Goal: Navigation & Orientation: Find specific page/section

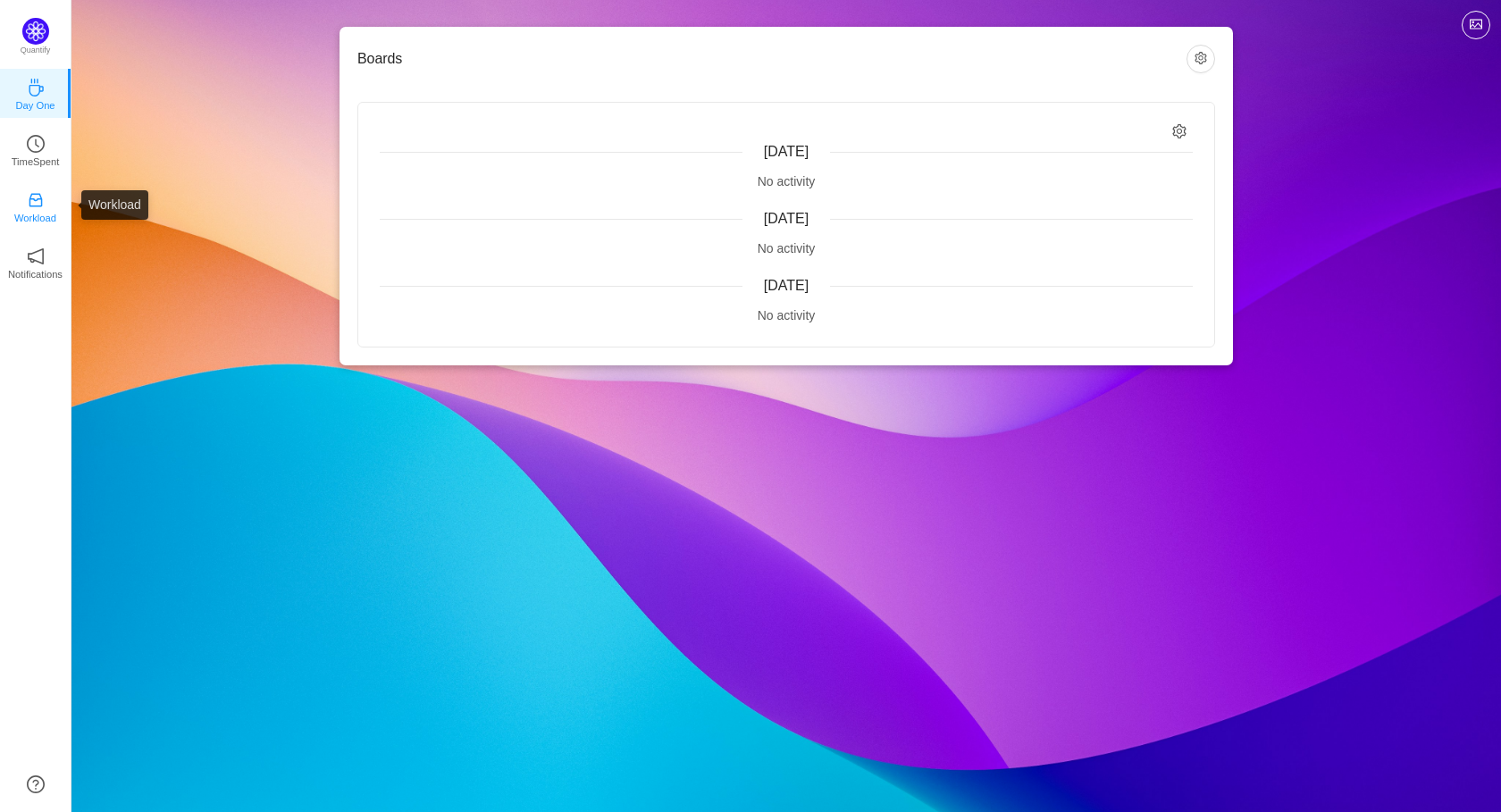
click at [45, 202] on link "Workload" at bounding box center [35, 205] width 18 height 18
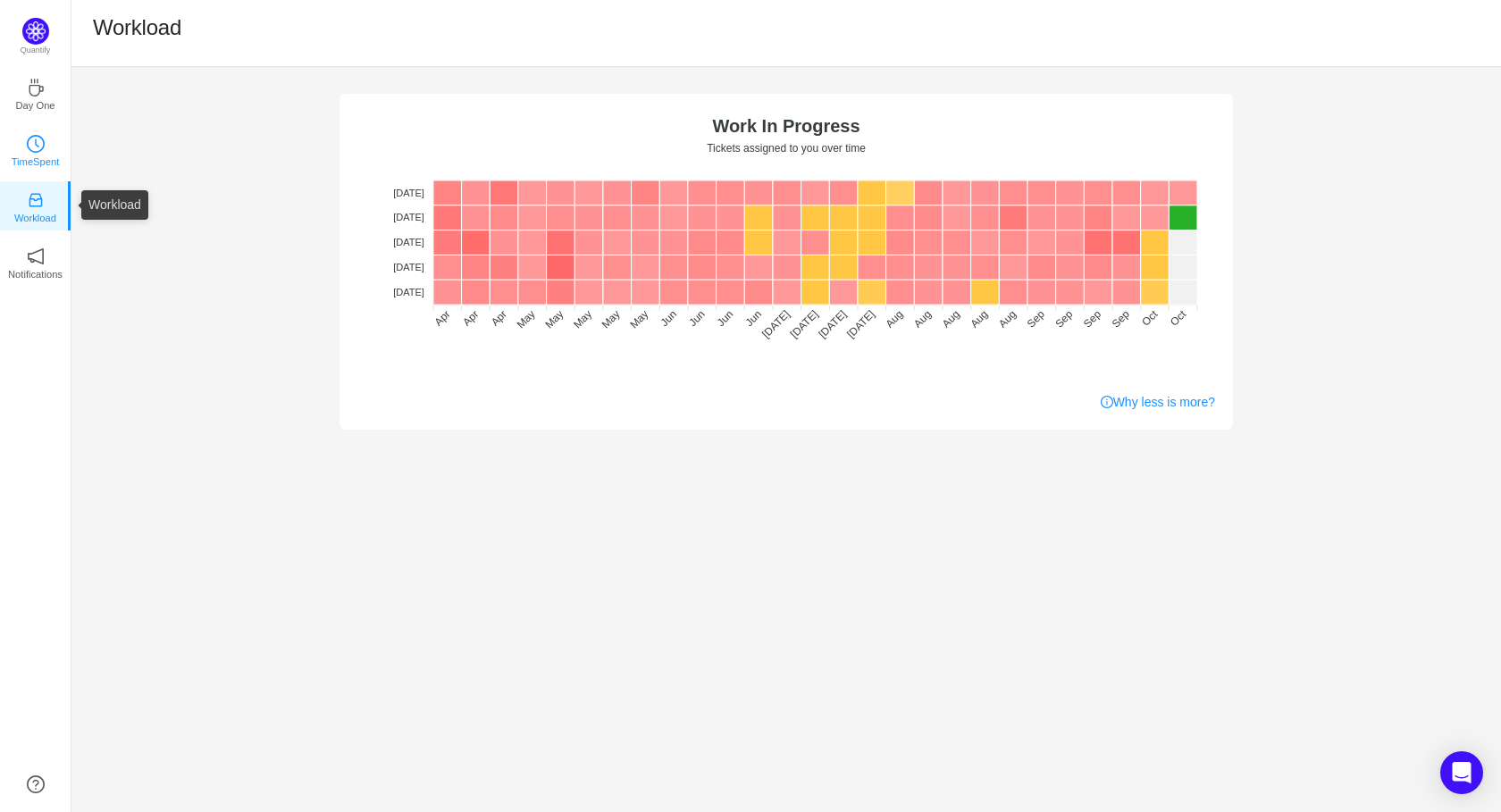
click at [42, 156] on p "TimeSpent" at bounding box center [35, 161] width 48 height 16
click at [42, 140] on link "TimeSpent" at bounding box center [35, 149] width 18 height 18
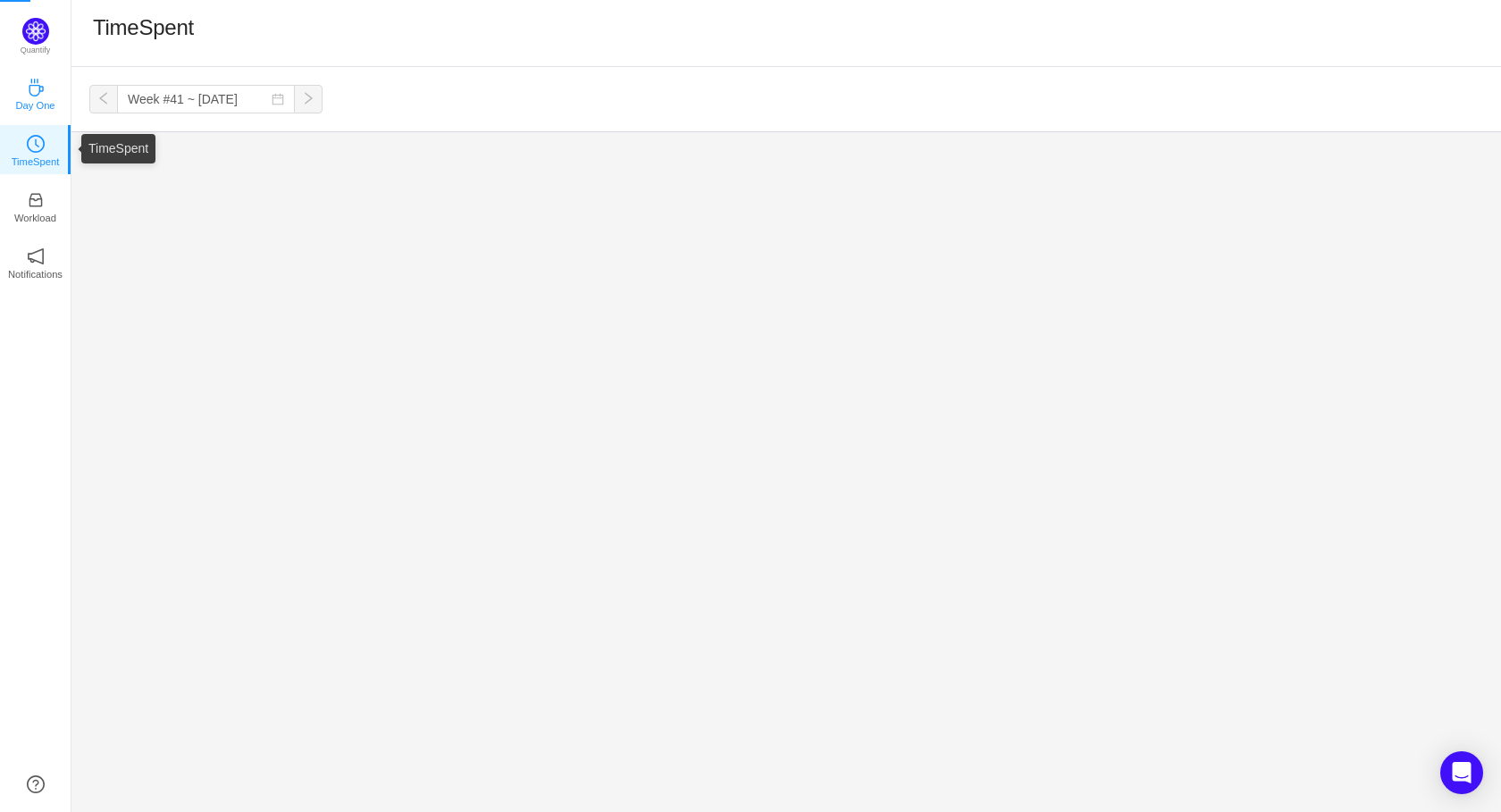
click at [39, 91] on icon "icon: coffee" at bounding box center [35, 87] width 14 height 18
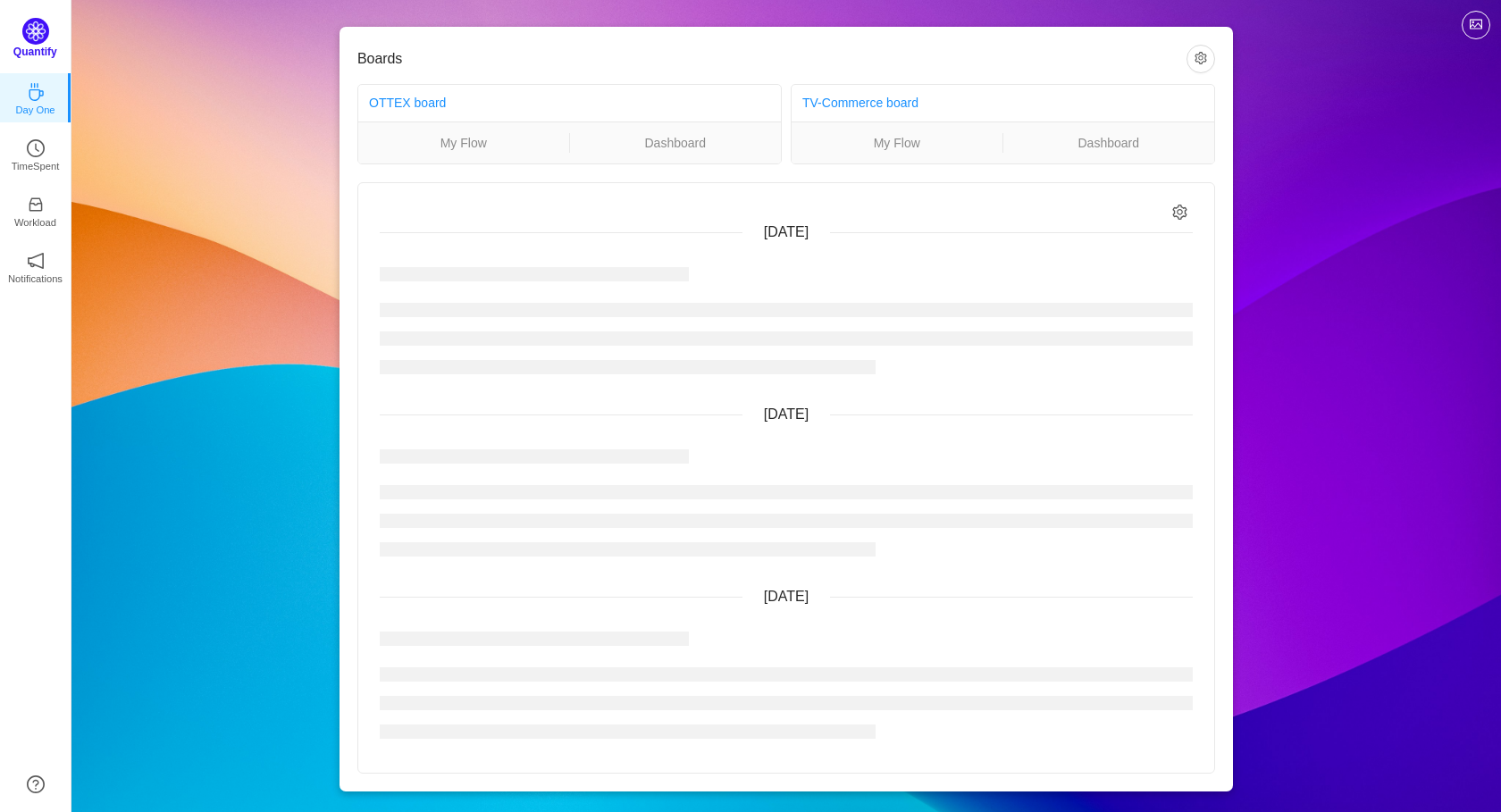
click at [38, 44] on p "Quantify" at bounding box center [35, 51] width 44 height 16
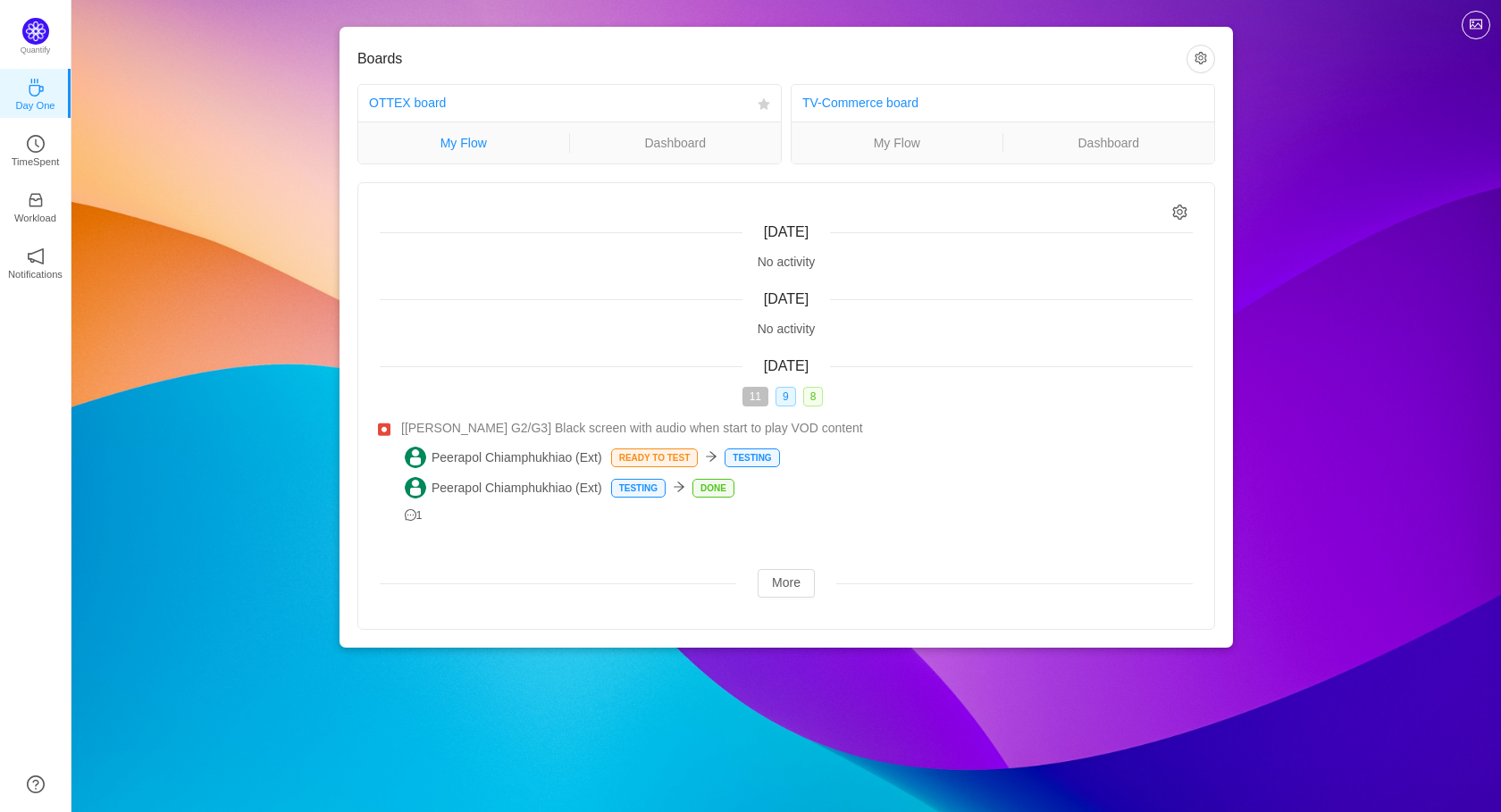
click at [451, 143] on link "My Flow" at bounding box center [464, 142] width 211 height 20
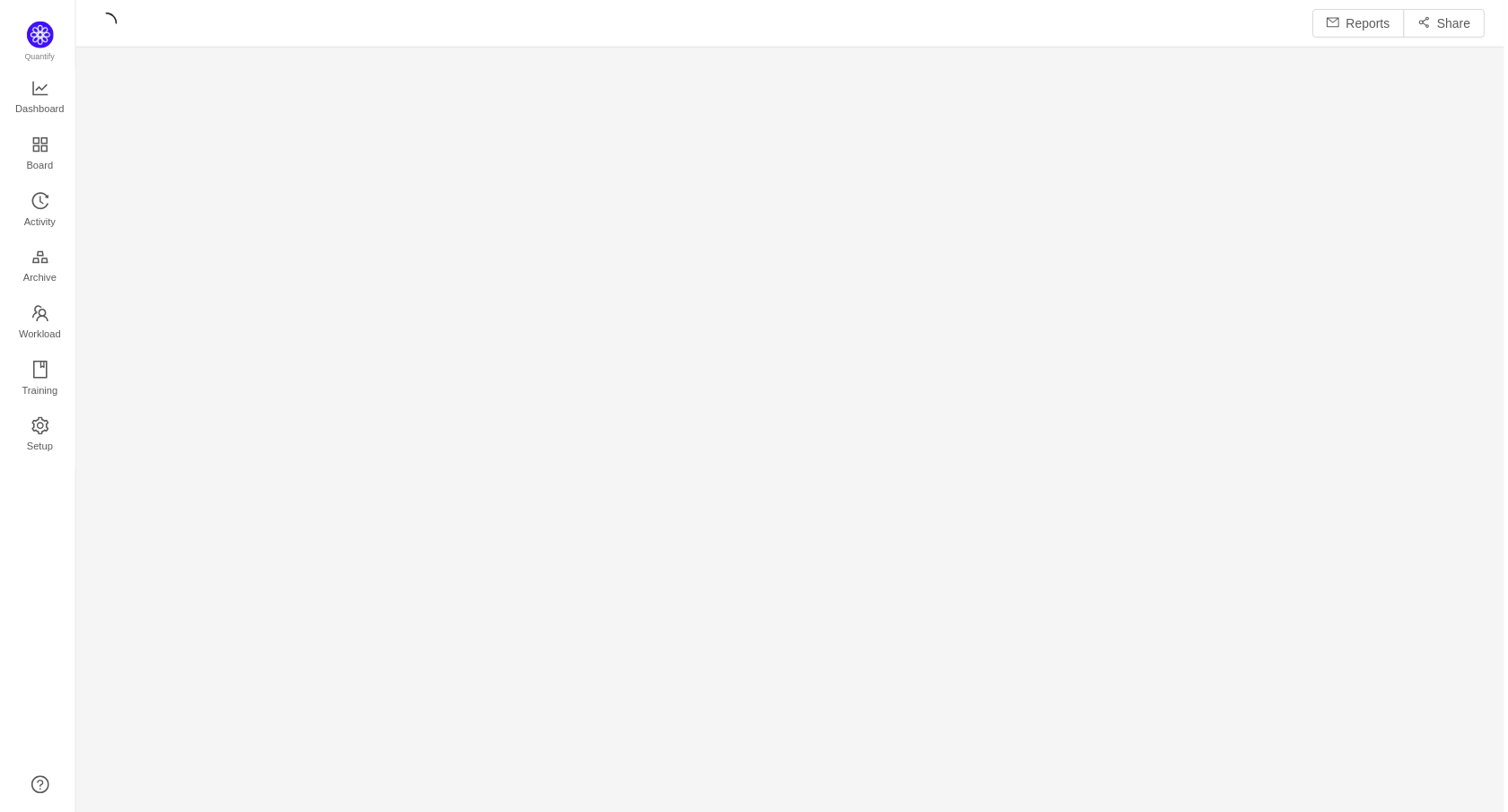
scroll to position [817, 1437]
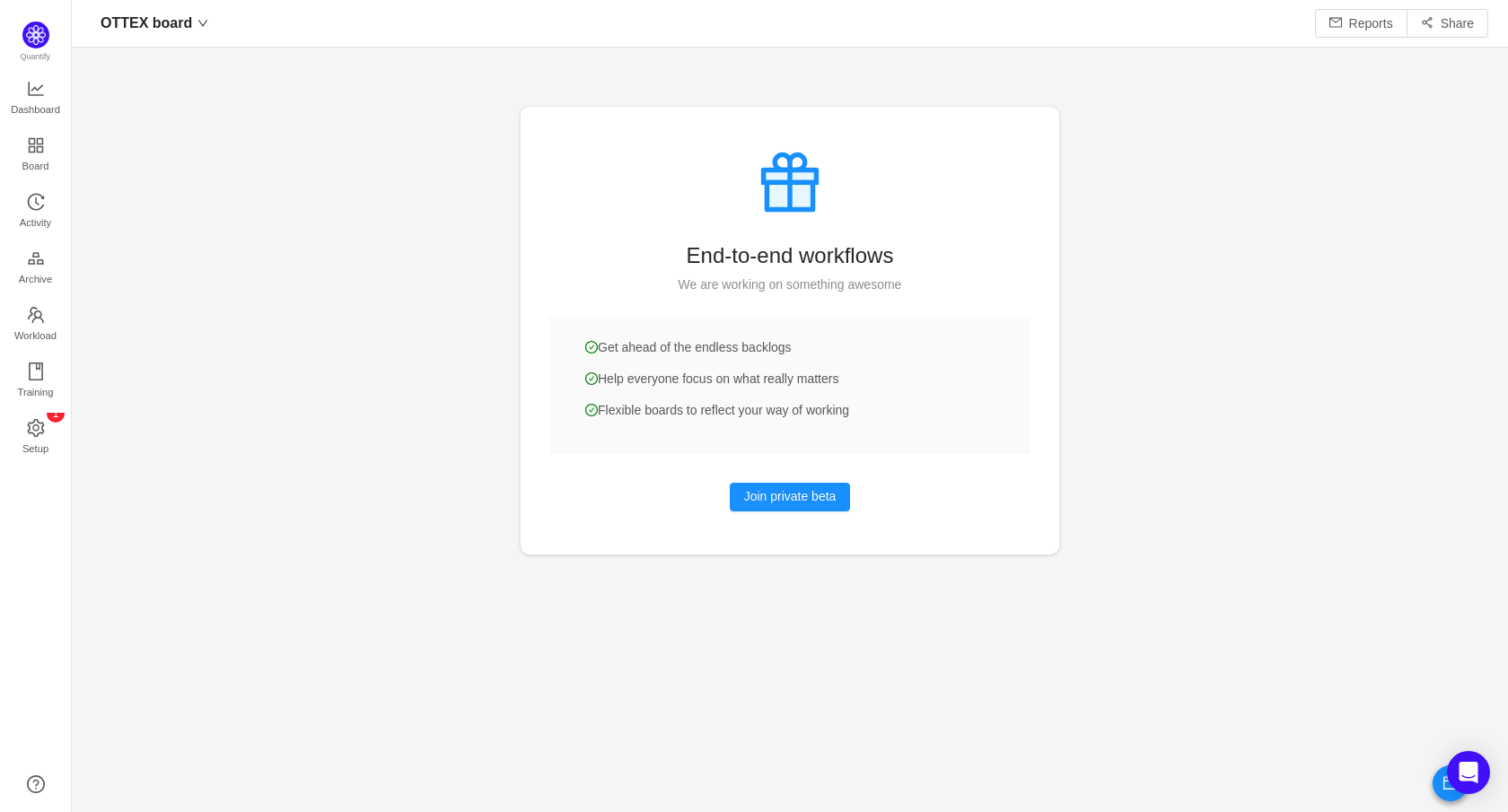
scroll to position [812, 1437]
click at [44, 156] on span "Board" at bounding box center [36, 166] width 27 height 36
click at [167, 36] on span "OTTEX board" at bounding box center [146, 23] width 92 height 29
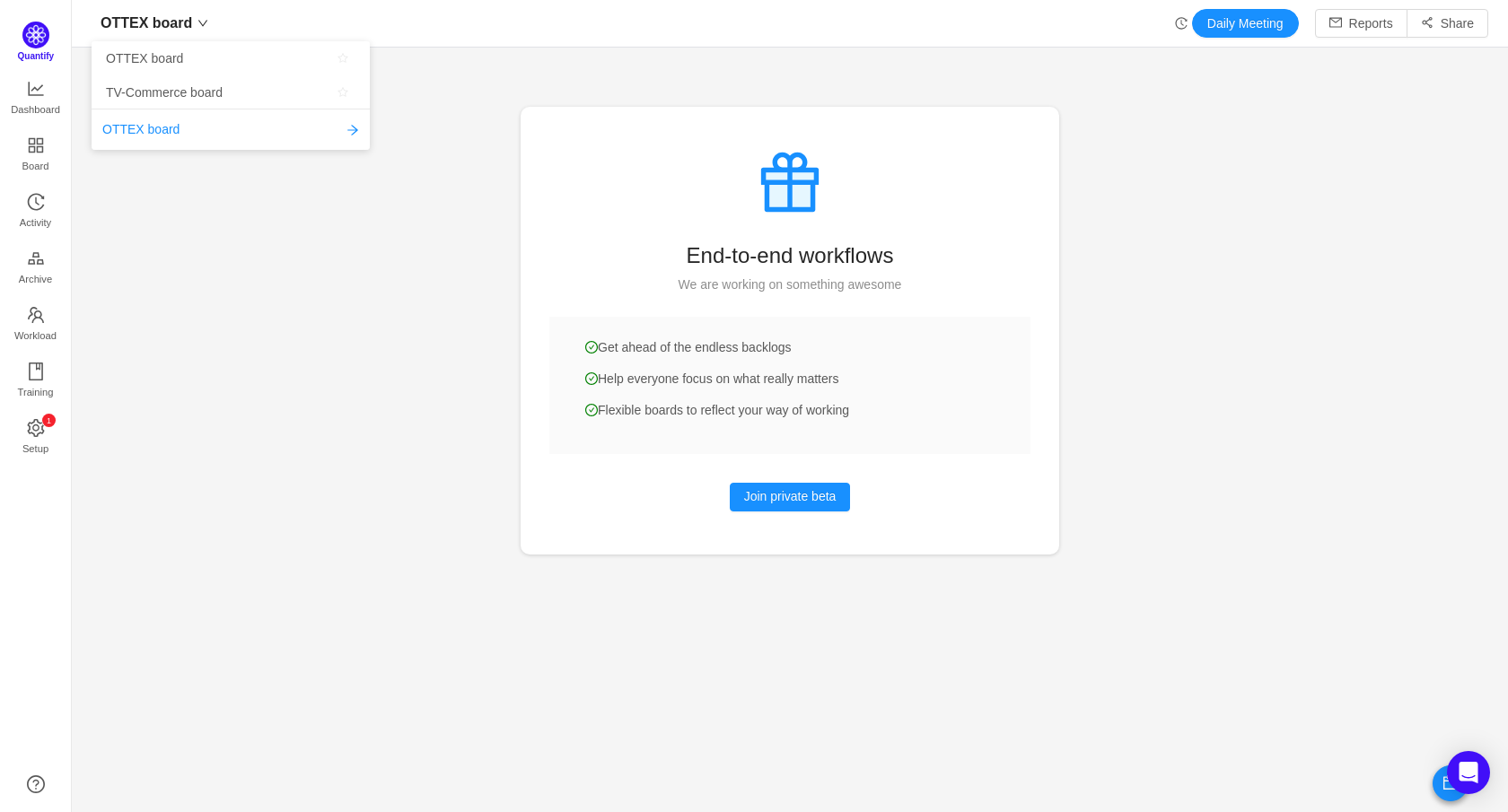
click at [40, 29] on img at bounding box center [36, 35] width 27 height 27
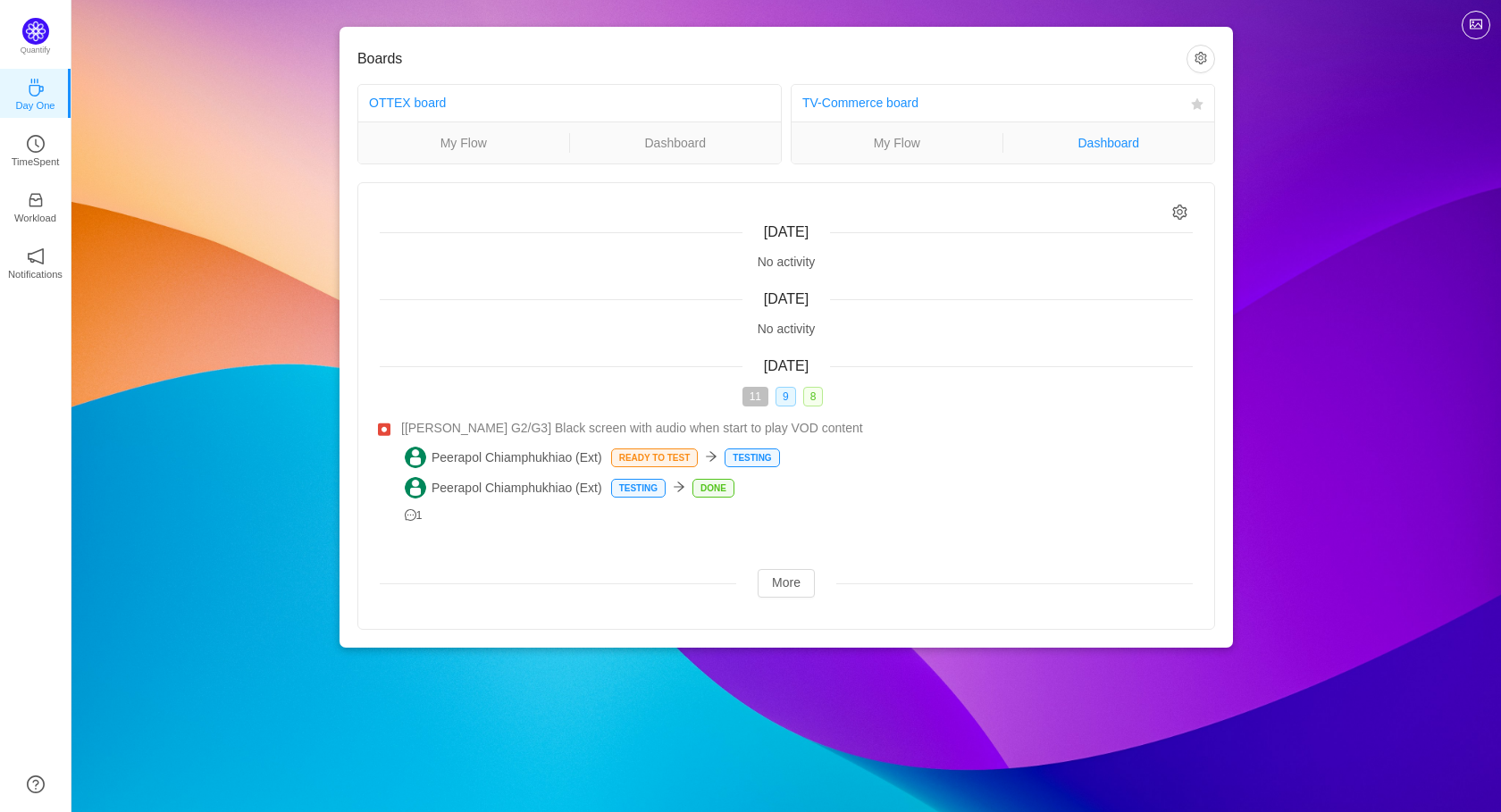
click at [1139, 142] on link "Dashboard" at bounding box center [1109, 142] width 212 height 20
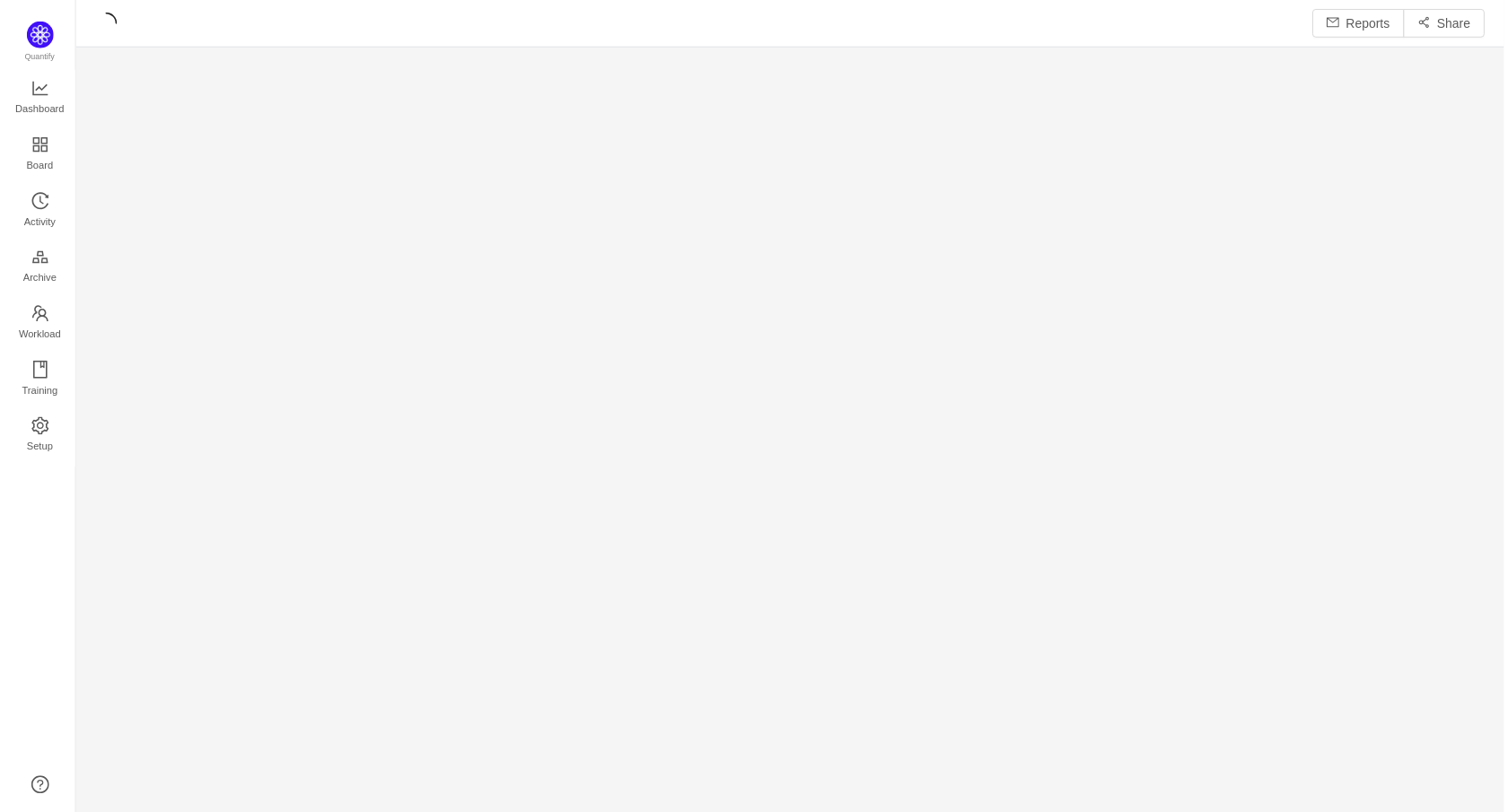
scroll to position [817, 1437]
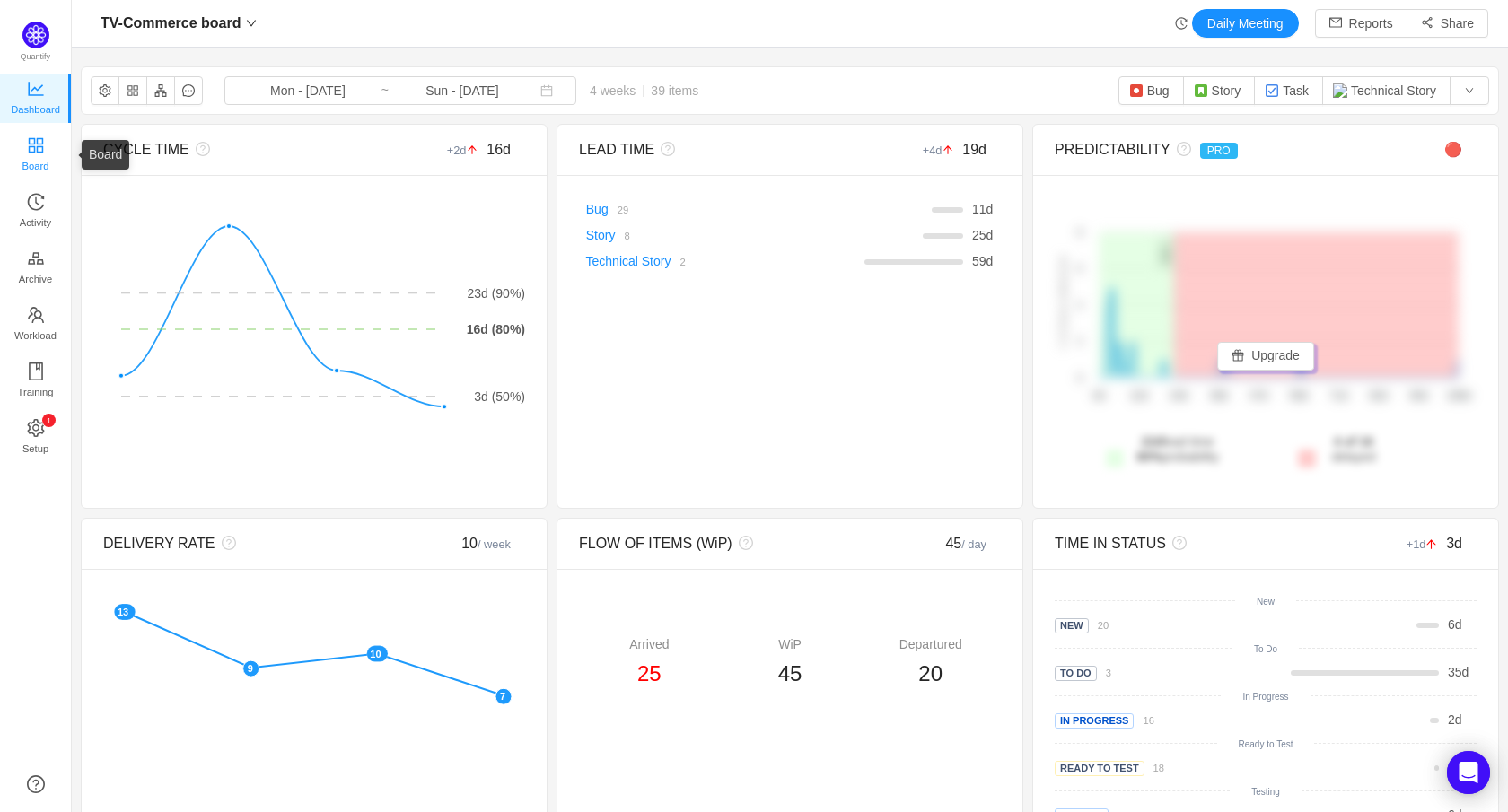
click at [32, 146] on icon "icon: appstore" at bounding box center [34, 144] width 14 height 14
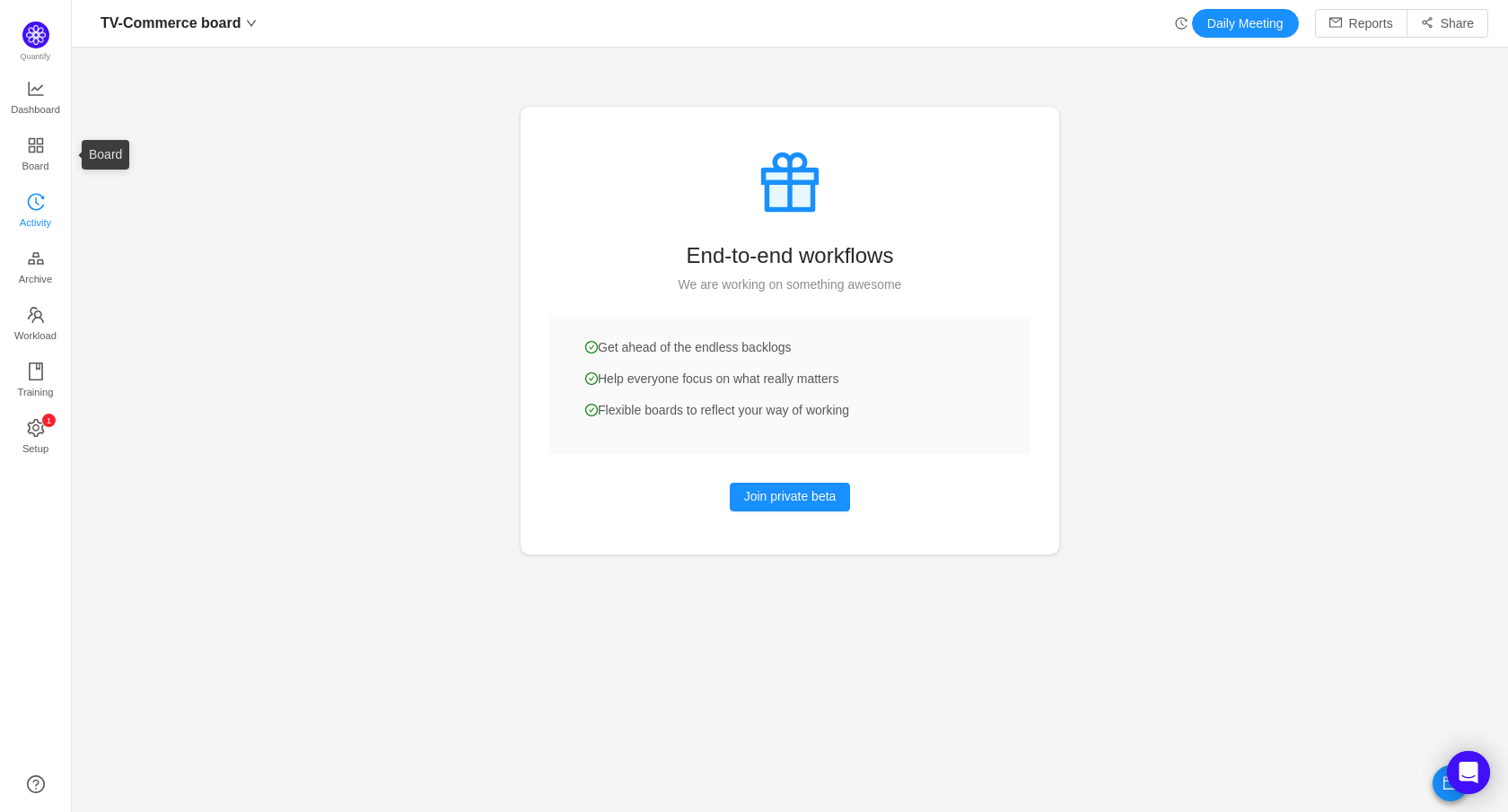
click at [37, 197] on icon "icon: history" at bounding box center [35, 201] width 18 height 18
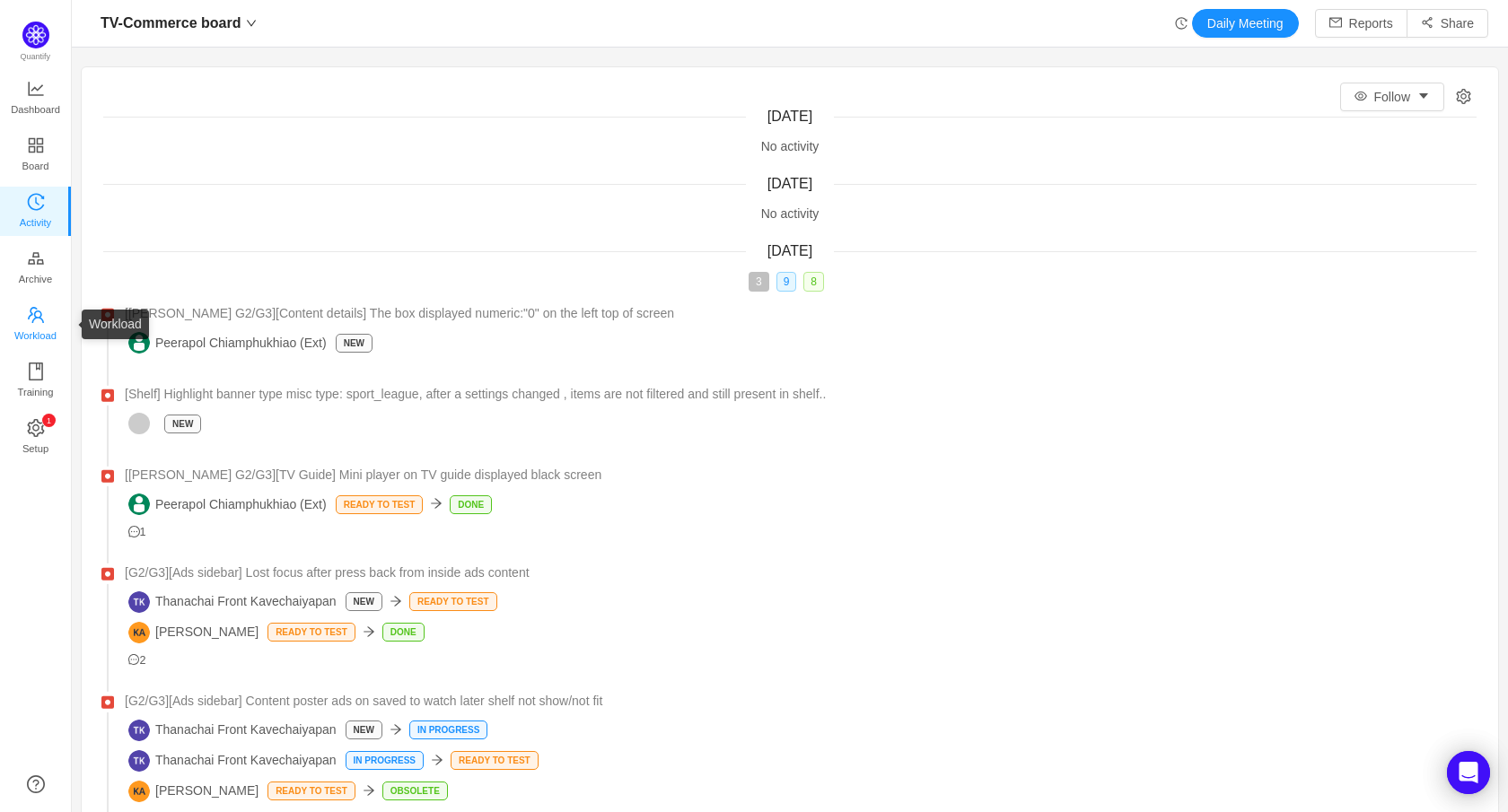
click at [37, 317] on span "Workload" at bounding box center [35, 335] width 42 height 36
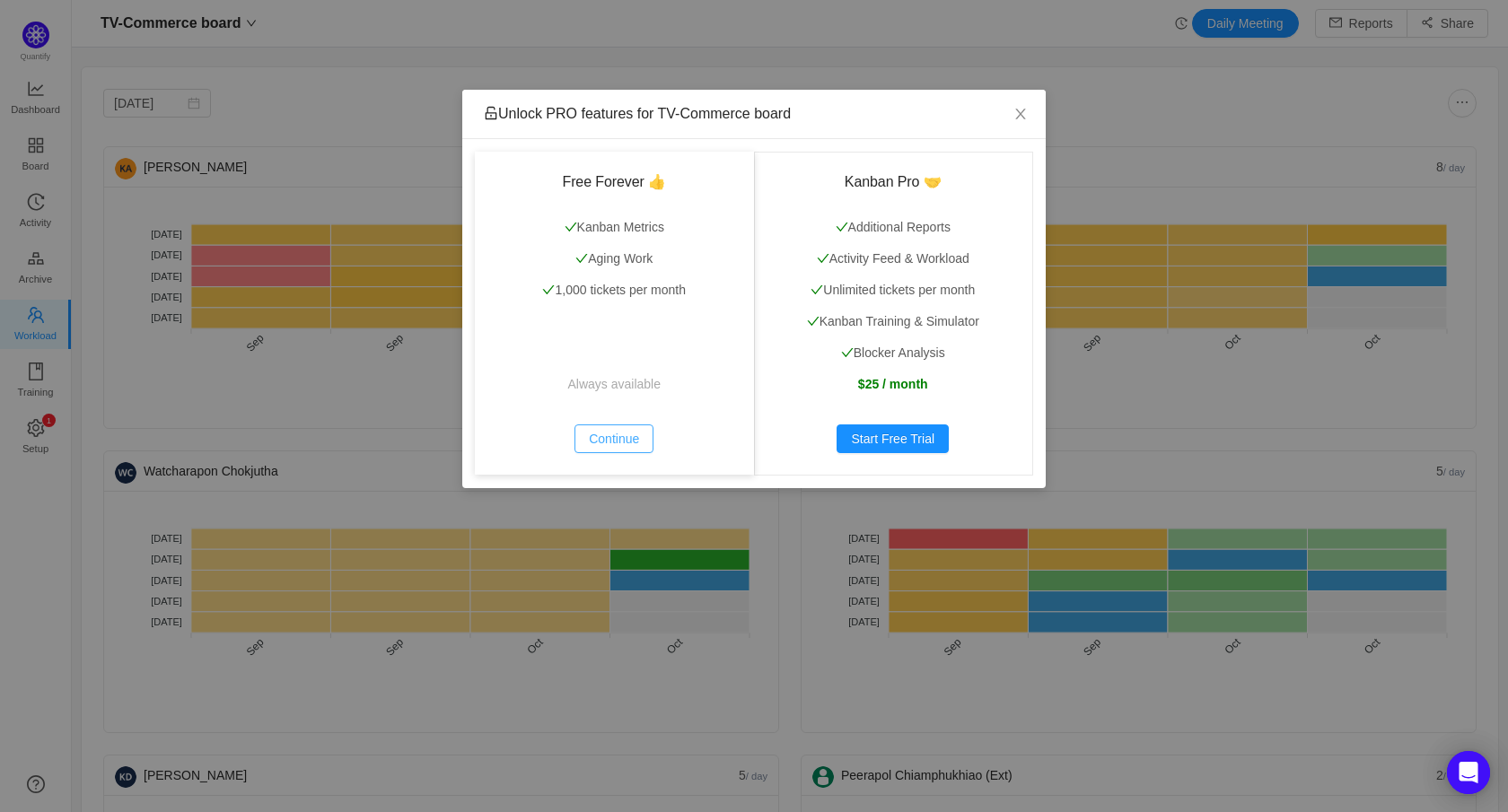
click at [629, 440] on button "Continue" at bounding box center [614, 438] width 79 height 29
click at [610, 436] on button "Continue" at bounding box center [614, 438] width 79 height 29
click at [1022, 108] on icon "icon: close" at bounding box center [1020, 113] width 14 height 14
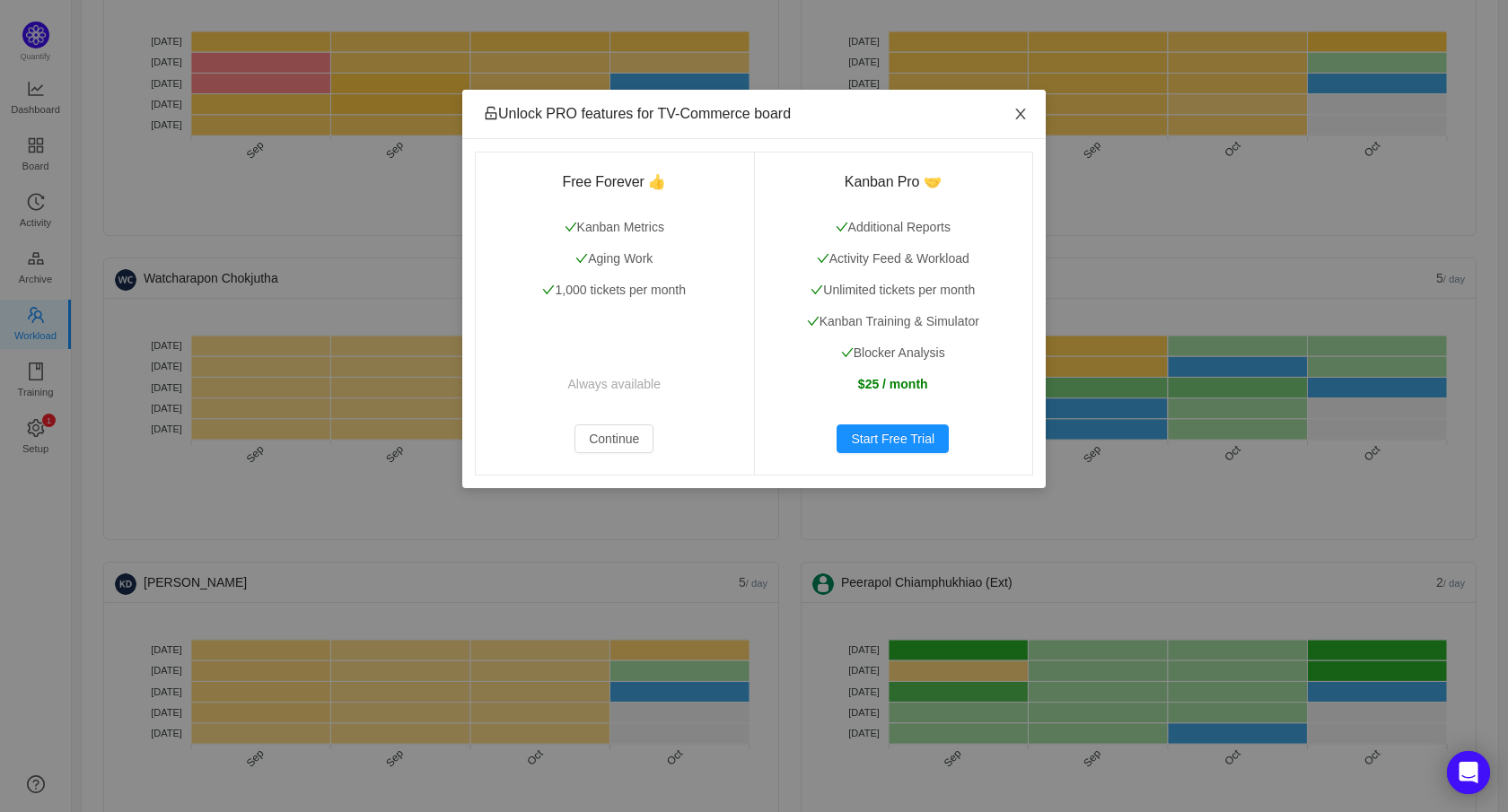
scroll to position [203, 0]
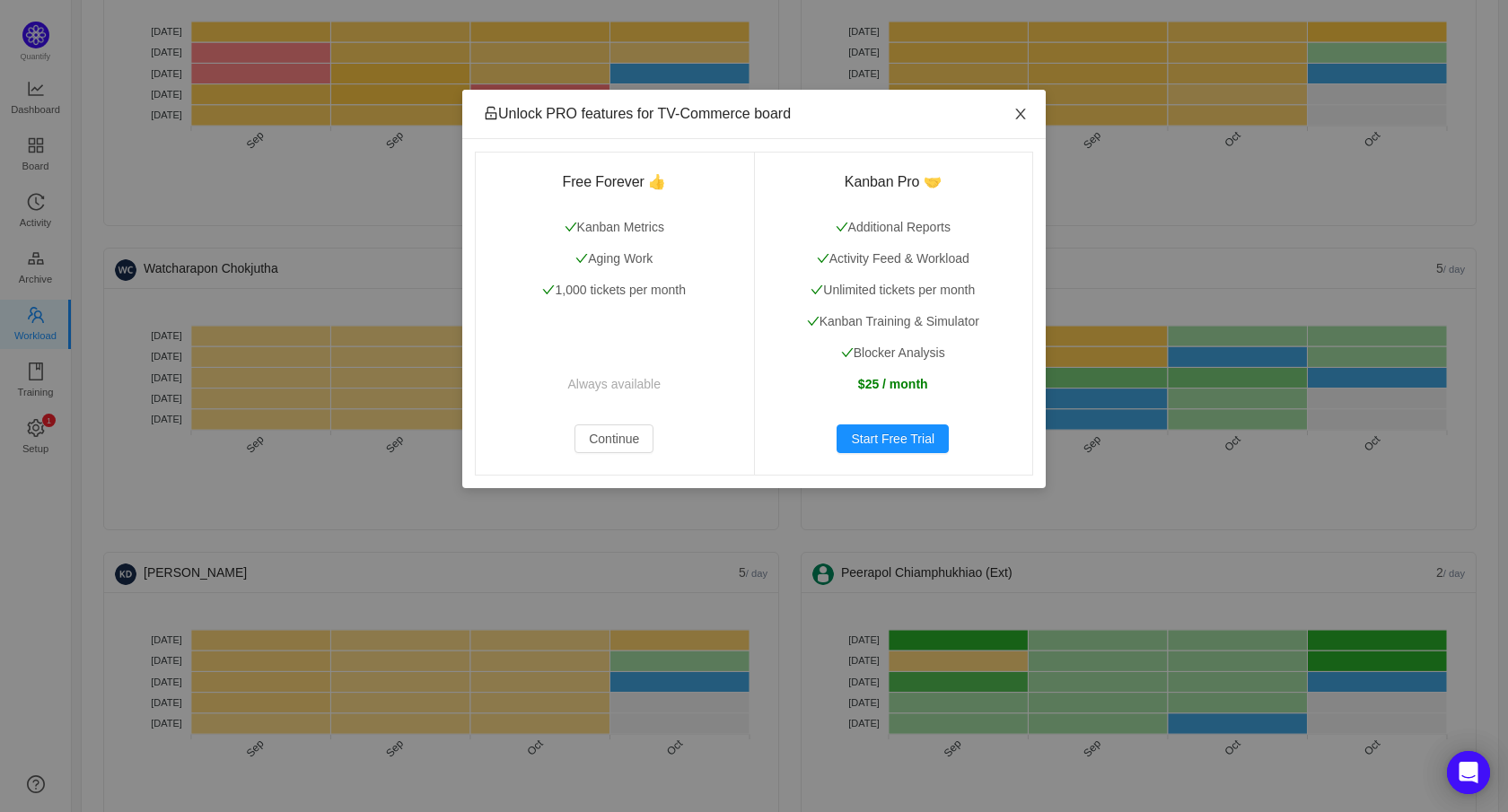
click at [1022, 108] on icon "icon: close" at bounding box center [1020, 113] width 14 height 14
click at [1032, 113] on span "Close" at bounding box center [1021, 114] width 51 height 51
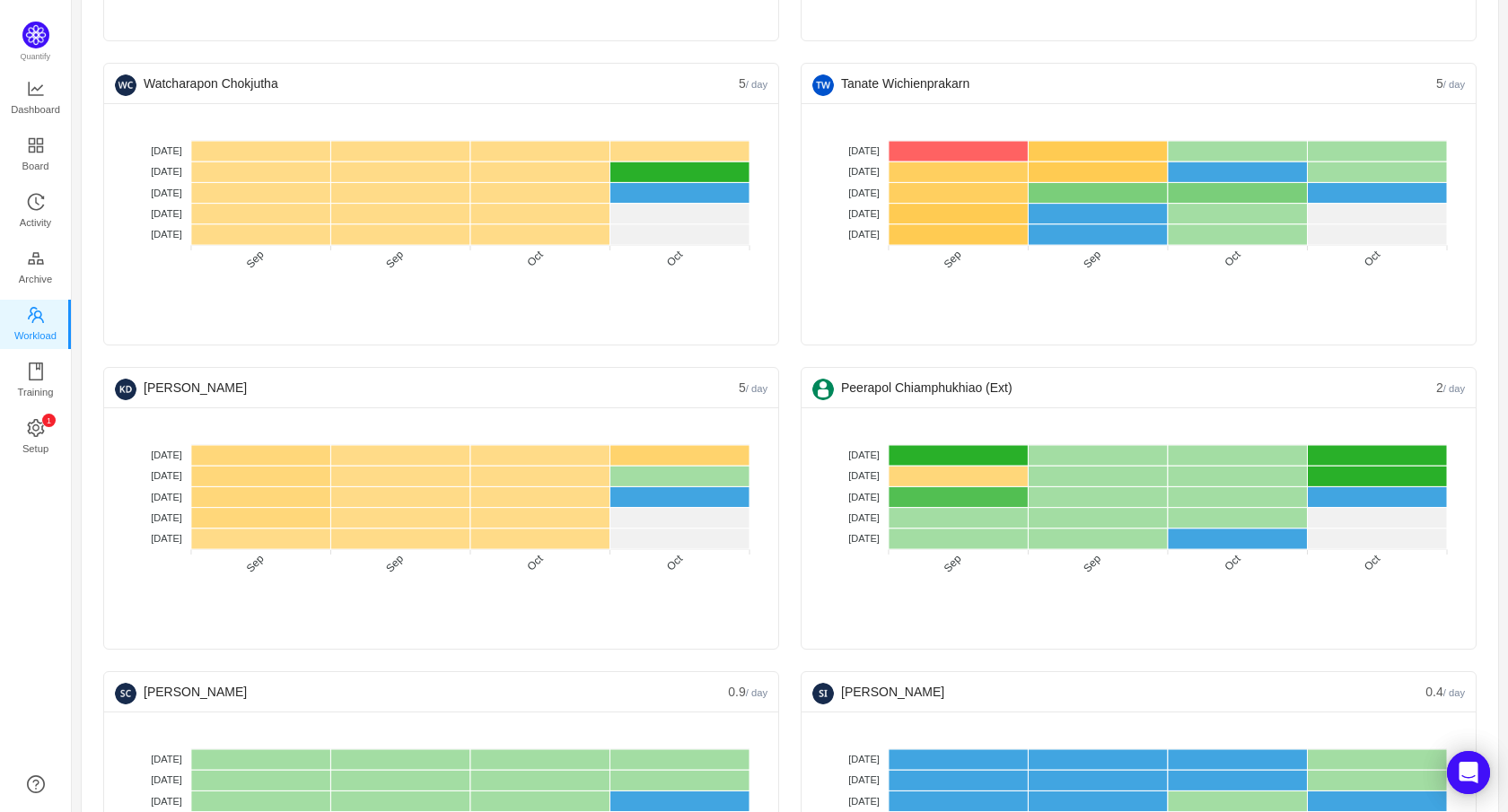
scroll to position [393, 0]
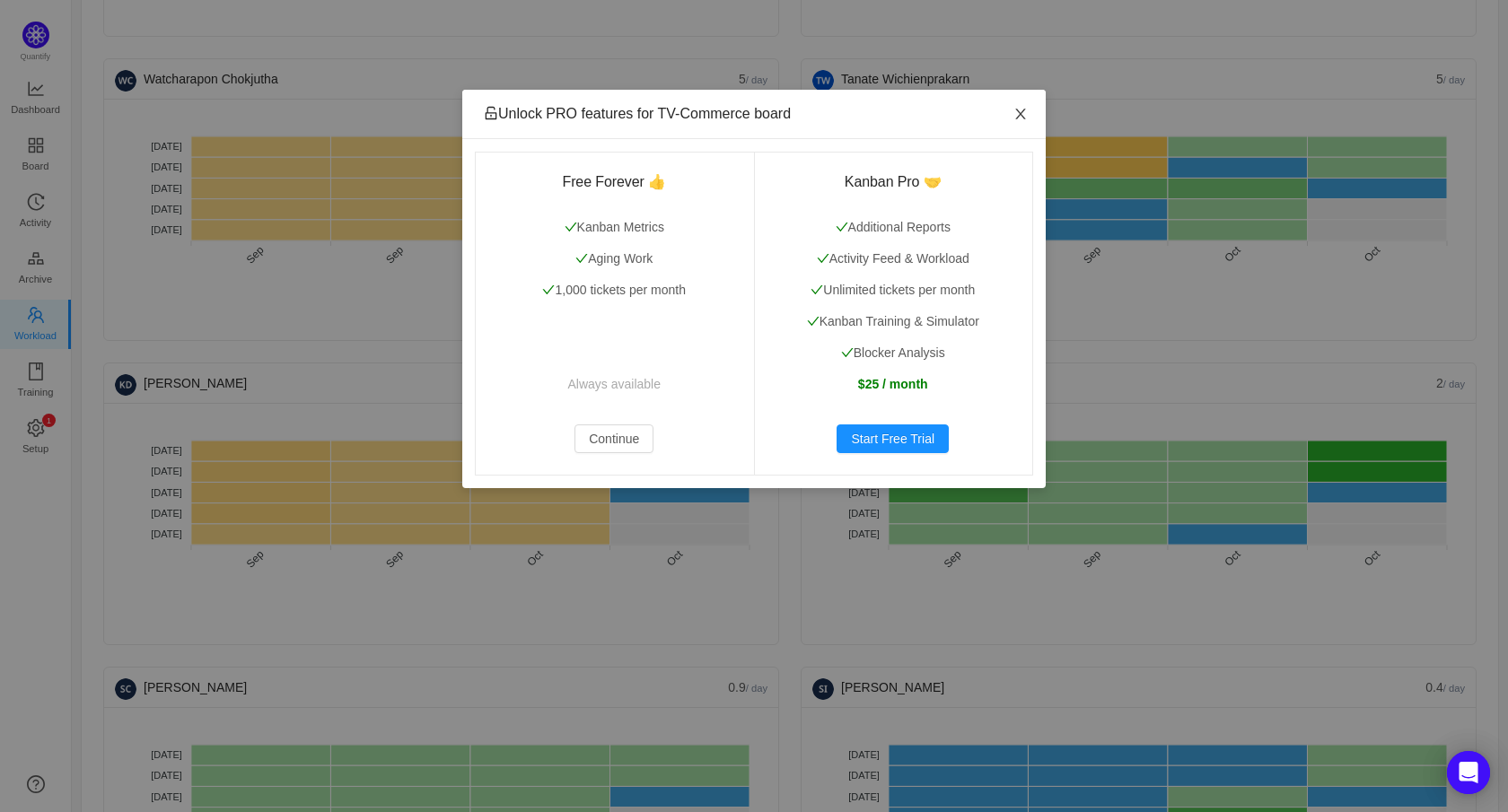
click at [1017, 109] on icon "icon: close" at bounding box center [1020, 113] width 14 height 14
click at [1014, 114] on icon "icon: close" at bounding box center [1020, 113] width 14 height 14
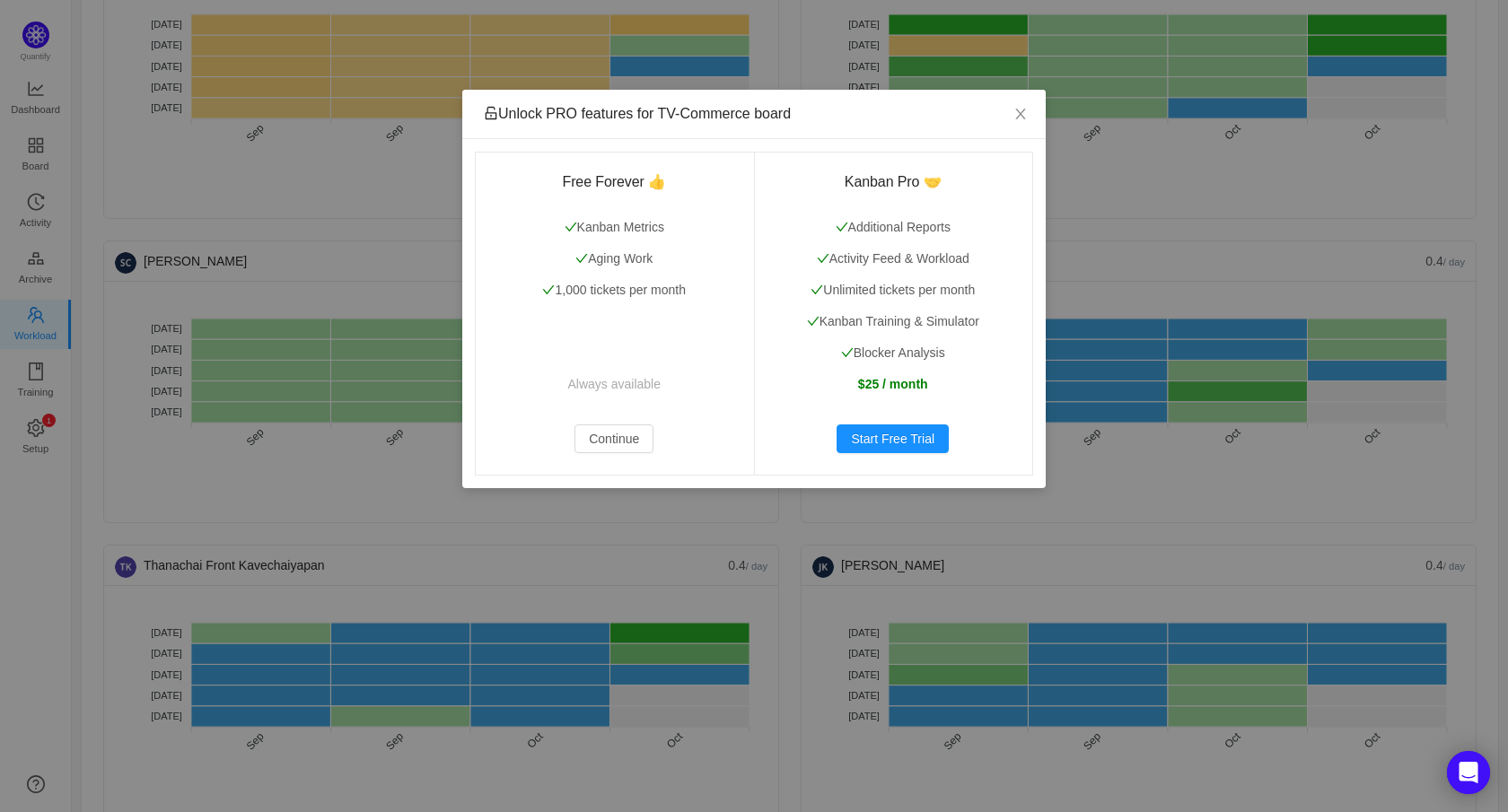
scroll to position [858, 0]
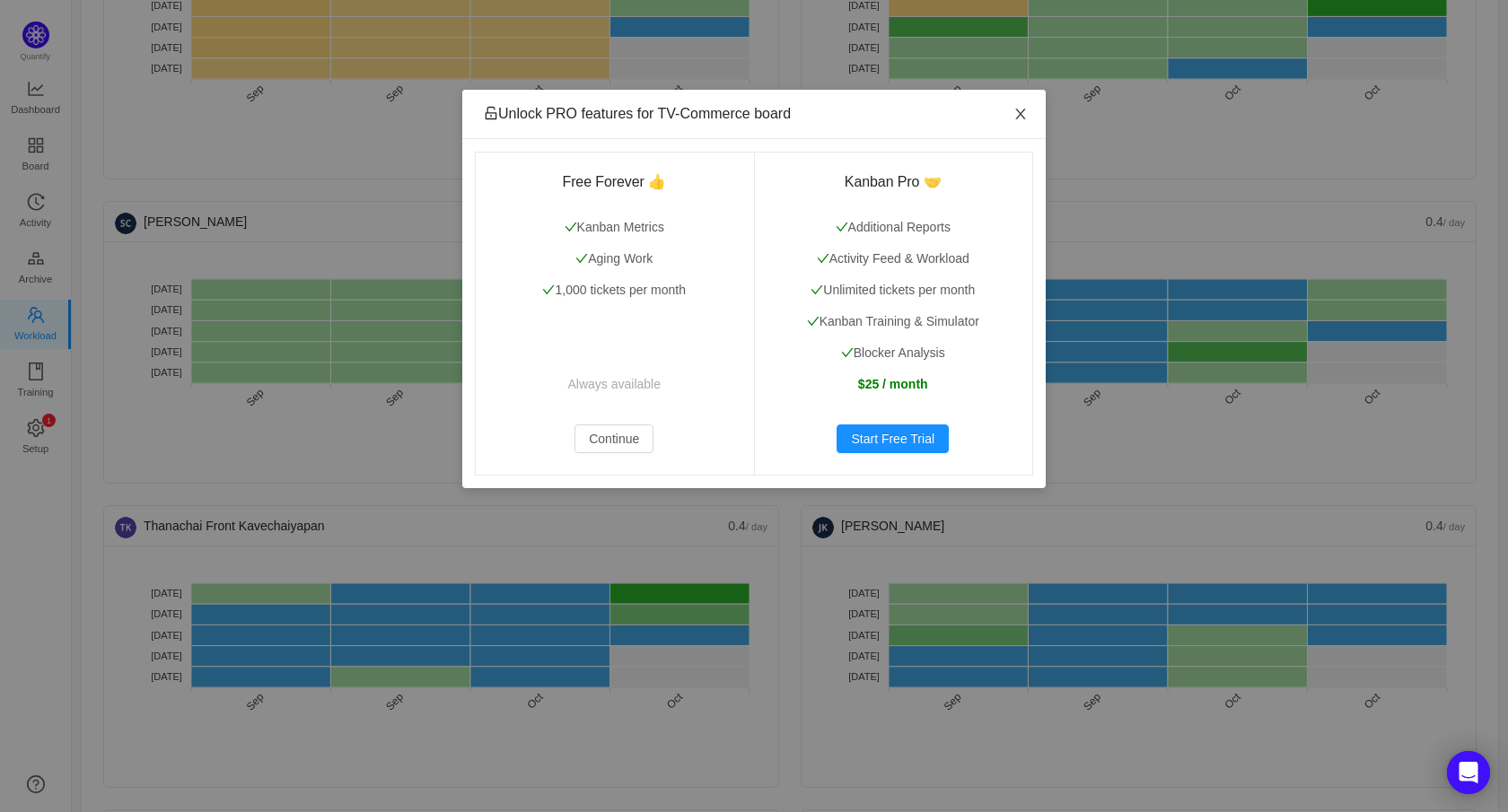
click at [1017, 112] on icon "icon: close" at bounding box center [1020, 113] width 10 height 10
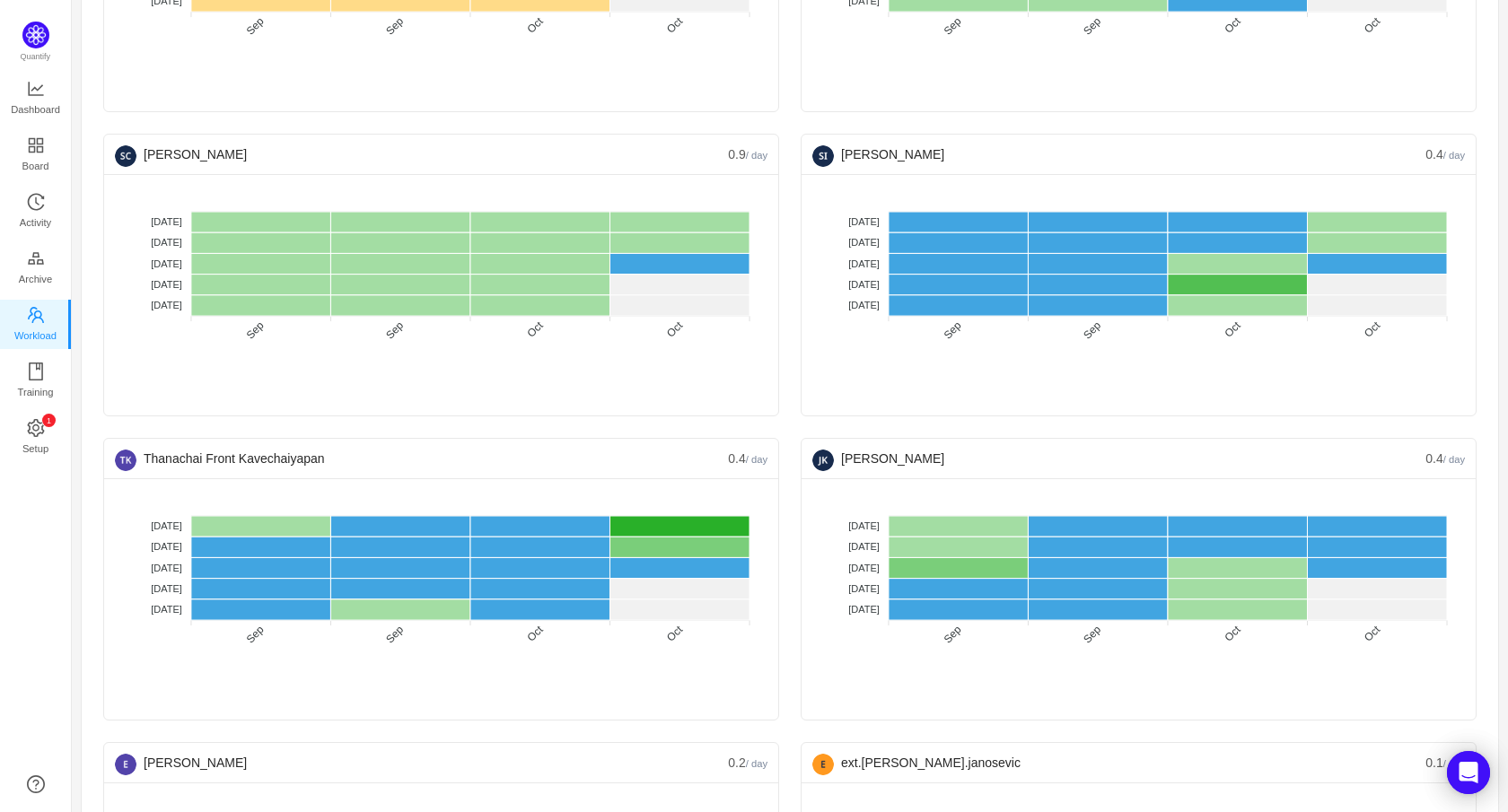
scroll to position [926, 0]
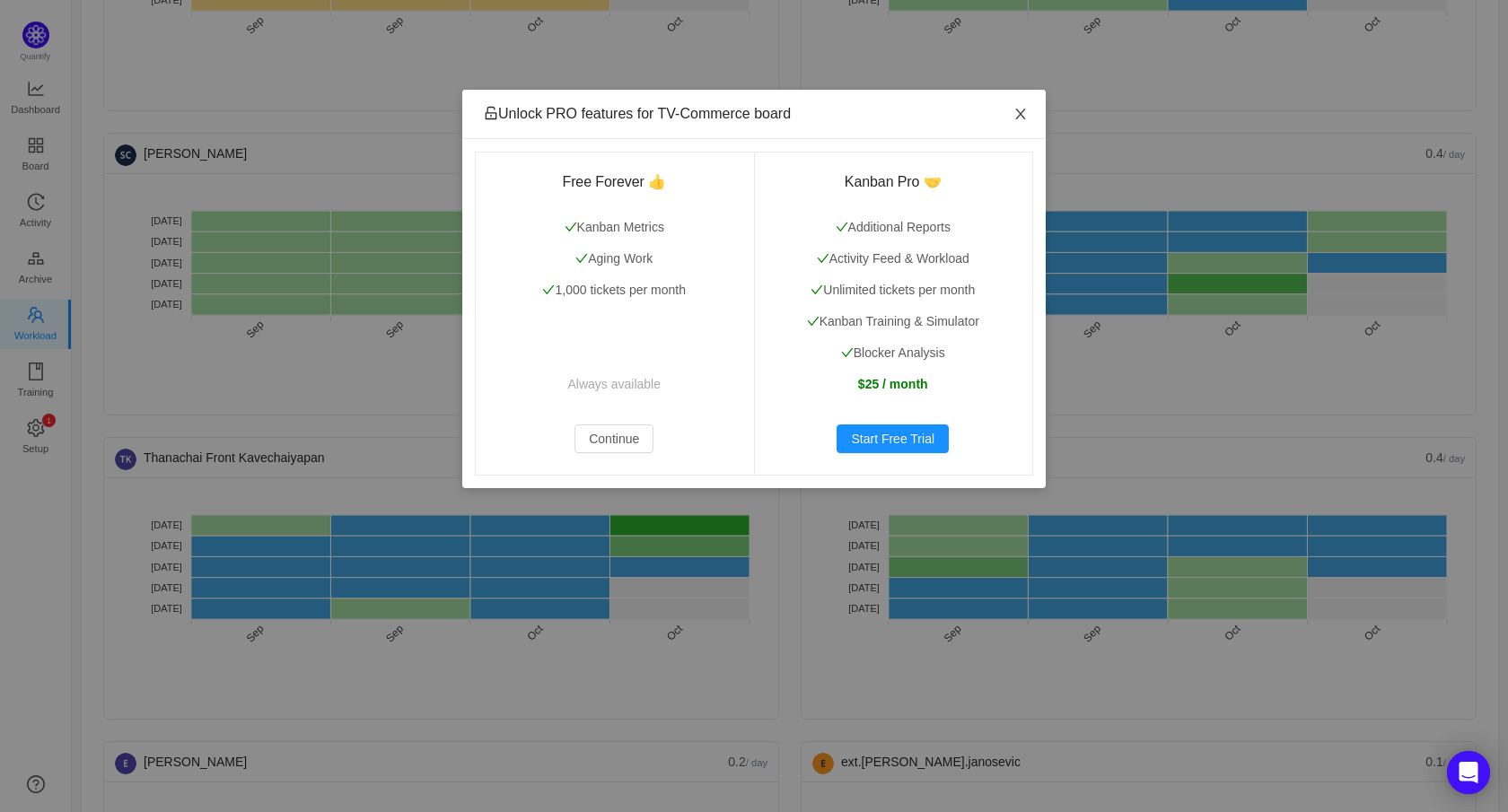
click at [1016, 115] on icon "icon: close" at bounding box center [1020, 113] width 14 height 14
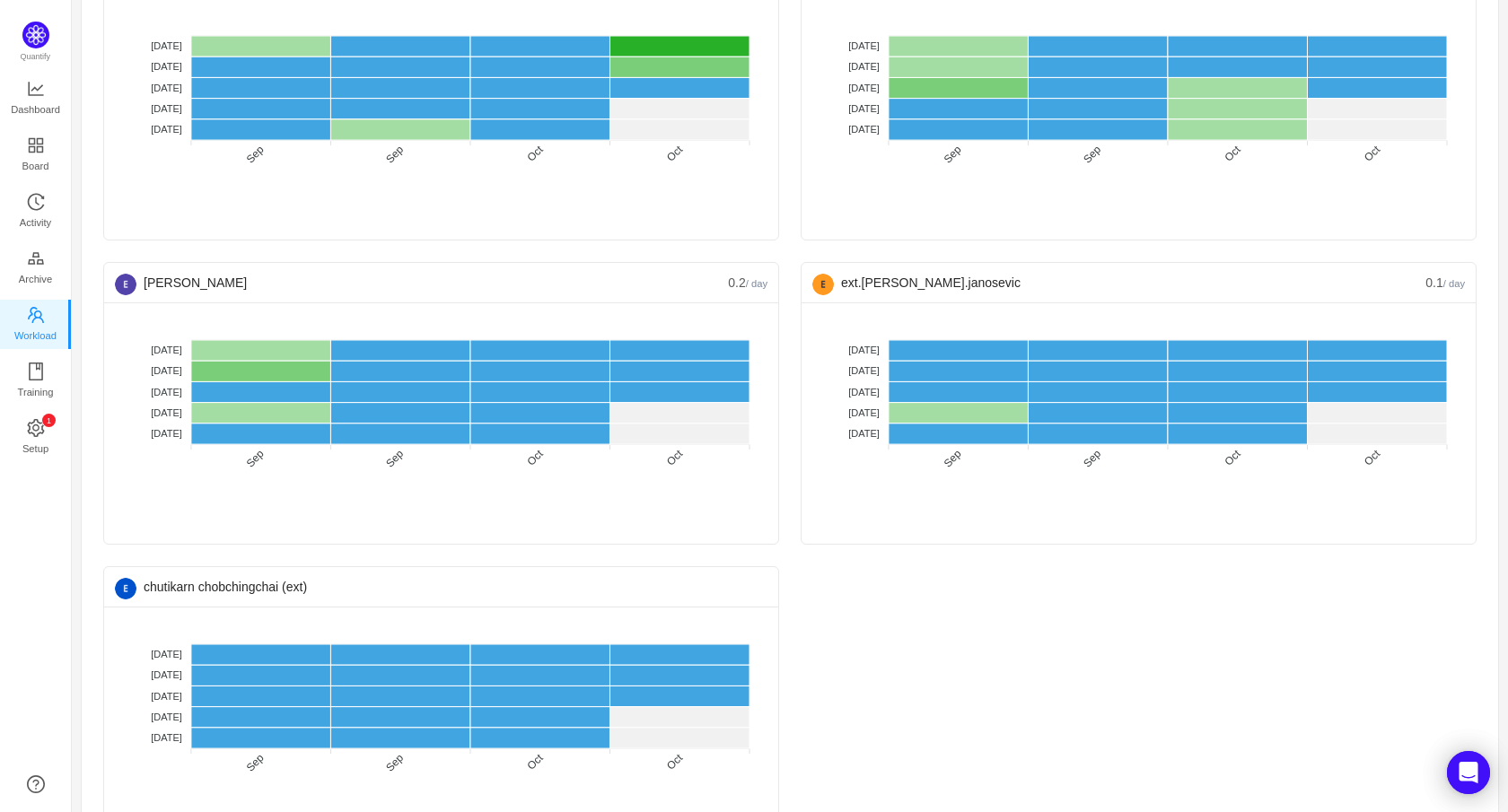
scroll to position [1474, 0]
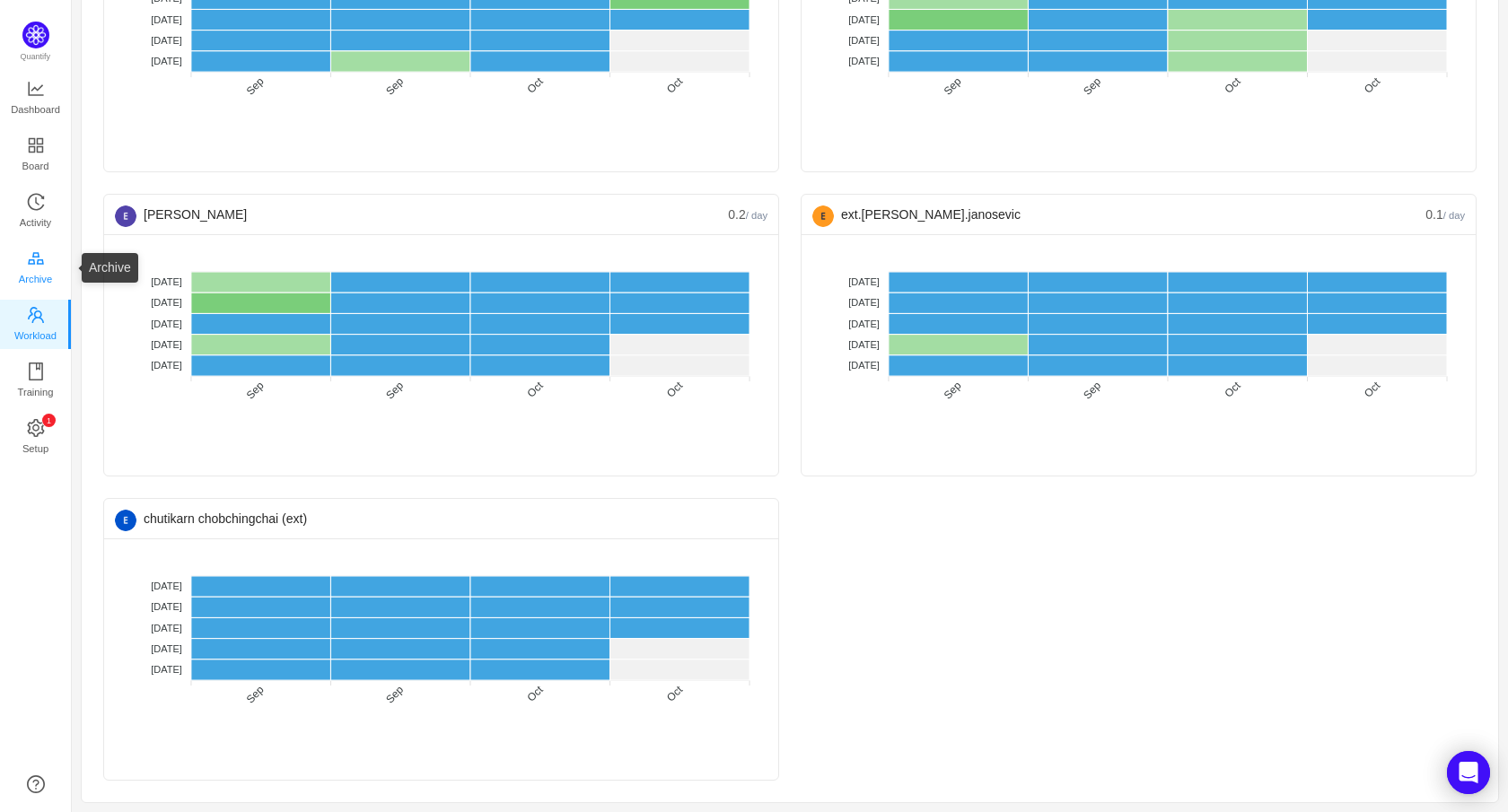
click at [29, 254] on icon "icon: gold" at bounding box center [35, 258] width 18 height 18
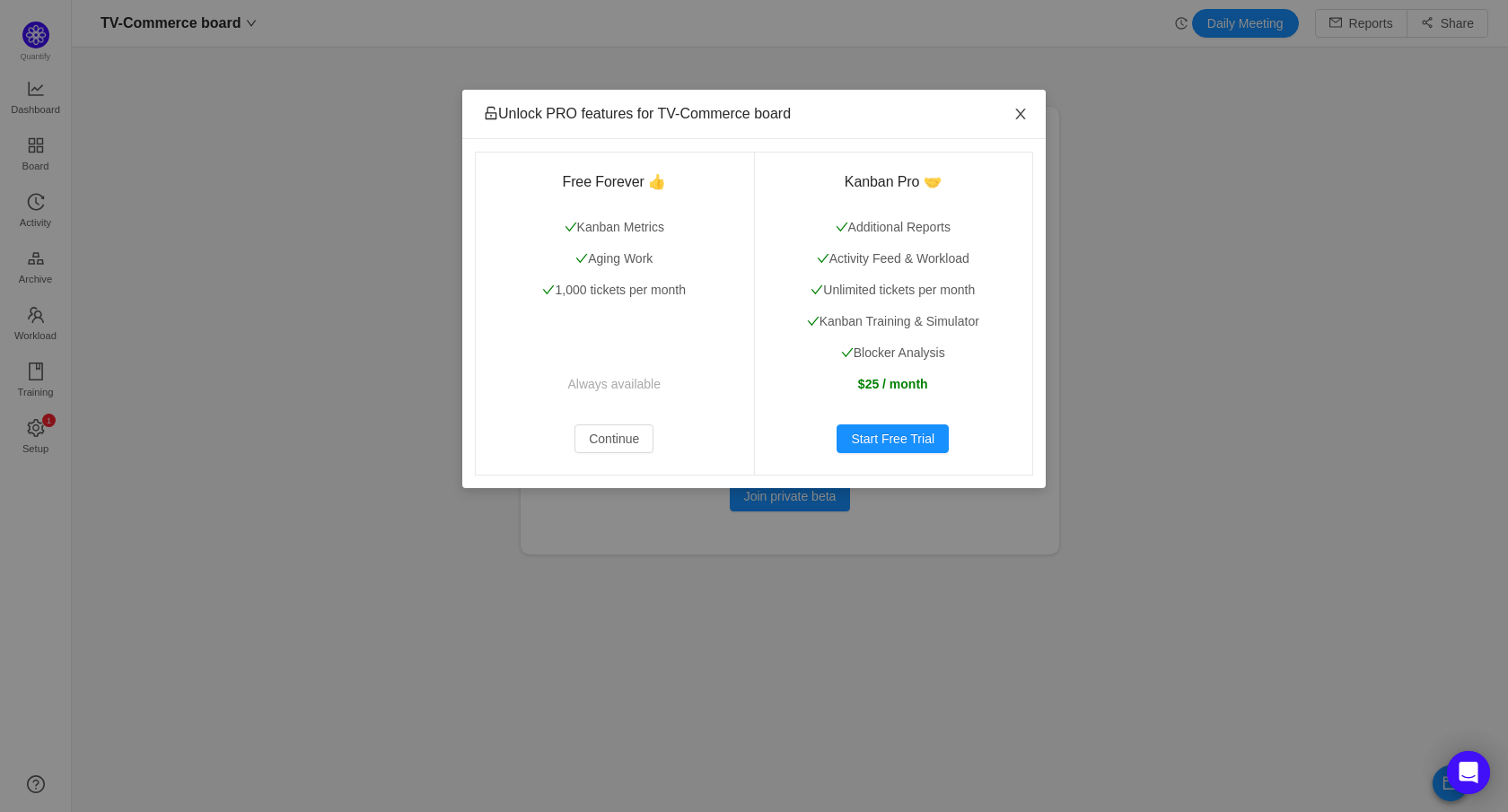
click at [1014, 108] on icon "icon: close" at bounding box center [1020, 113] width 14 height 14
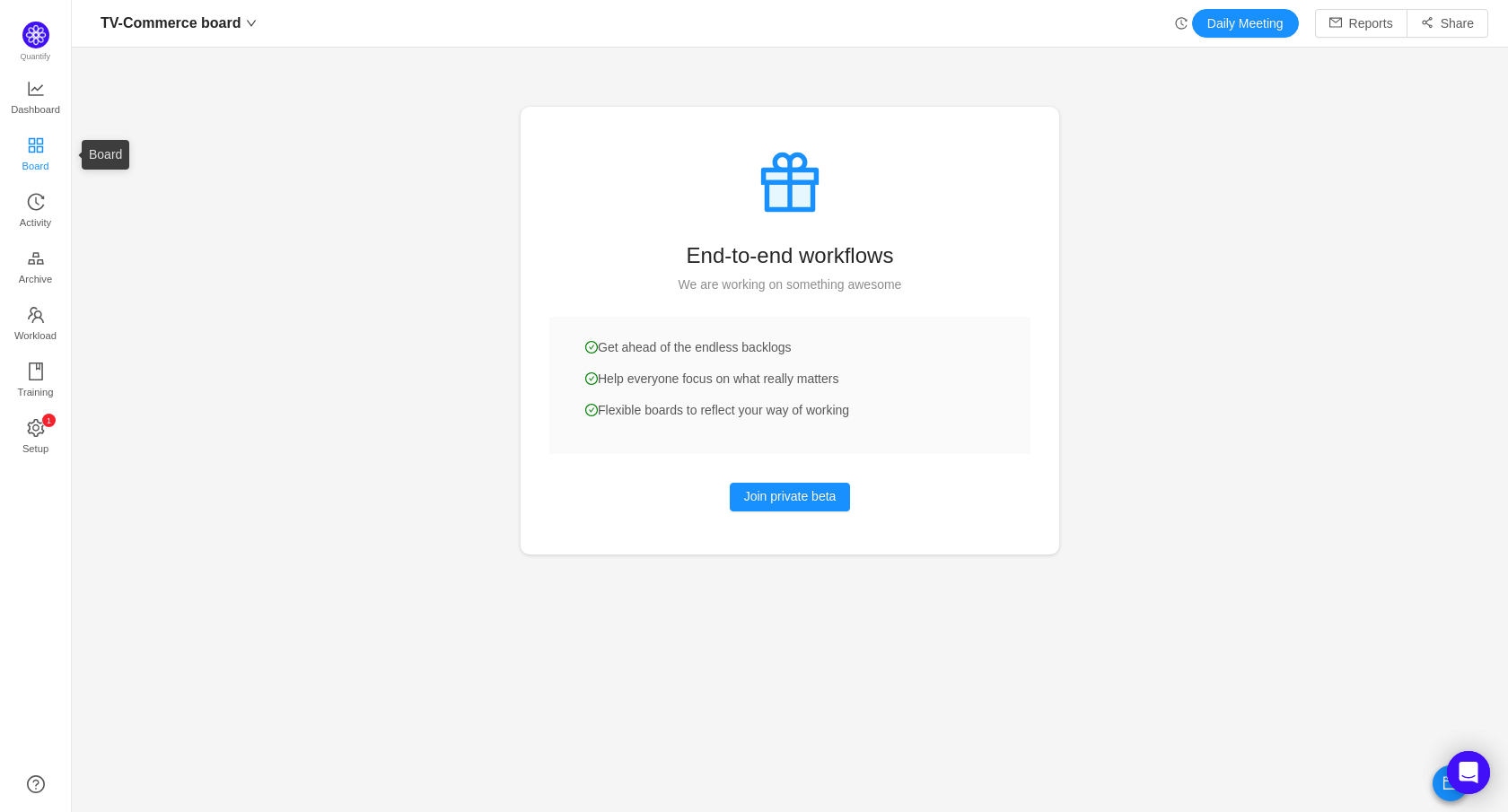
click at [45, 156] on link "Board" at bounding box center [35, 155] width 18 height 36
click at [39, 153] on span "Board" at bounding box center [36, 166] width 27 height 36
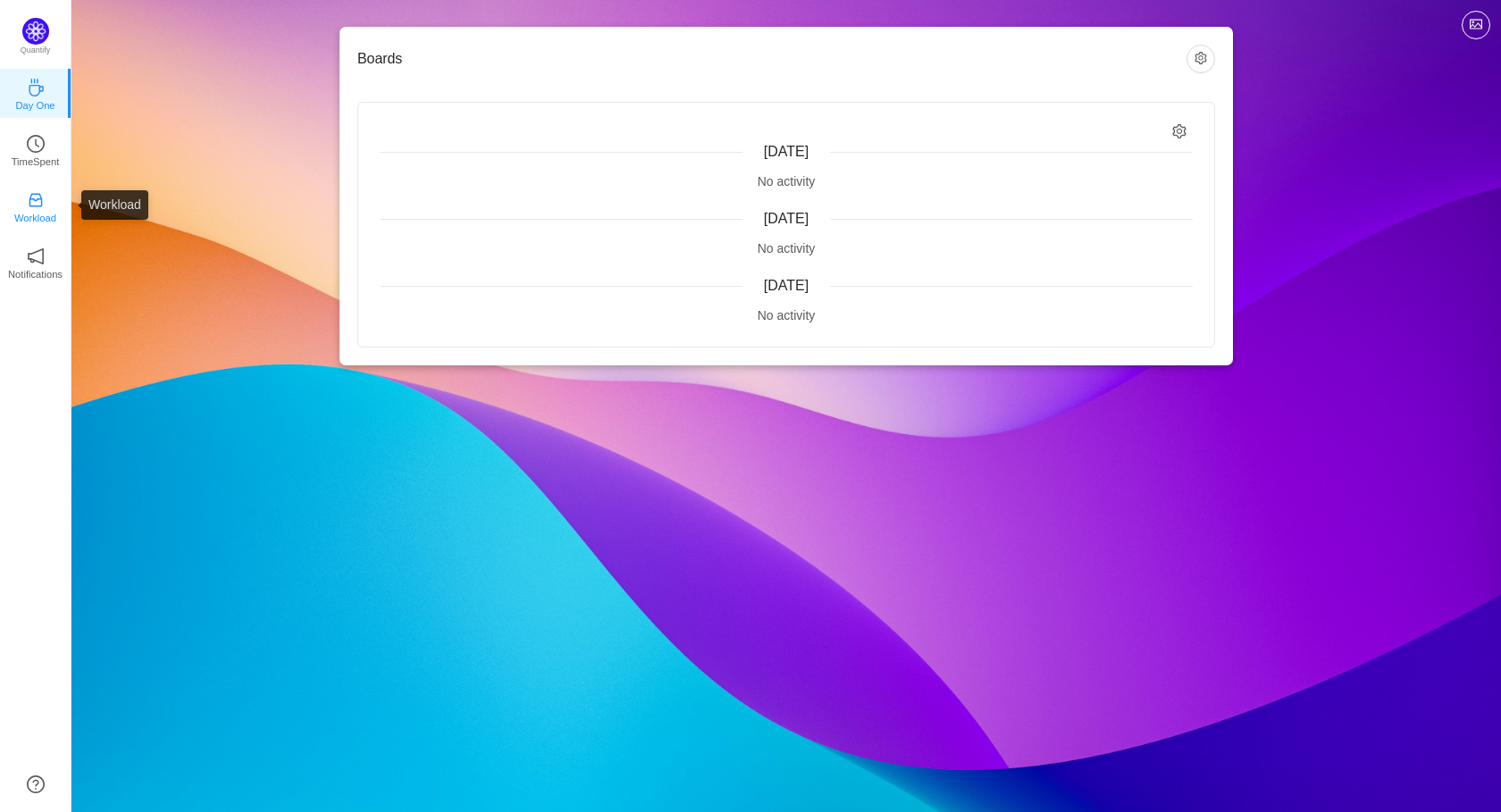
click at [45, 208] on link "Workload" at bounding box center [35, 205] width 18 height 18
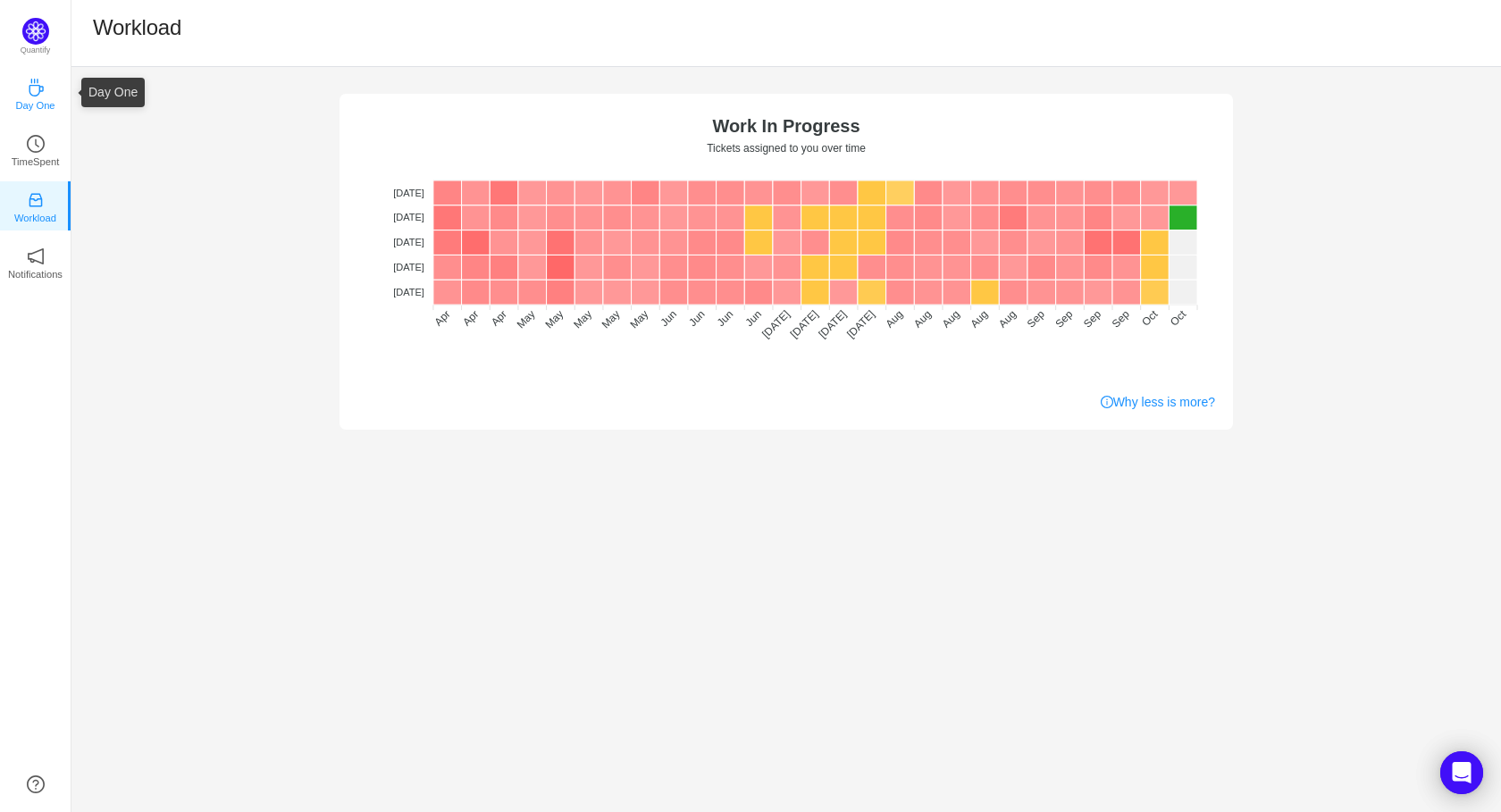
click at [41, 92] on icon "icon: coffee" at bounding box center [35, 87] width 18 height 18
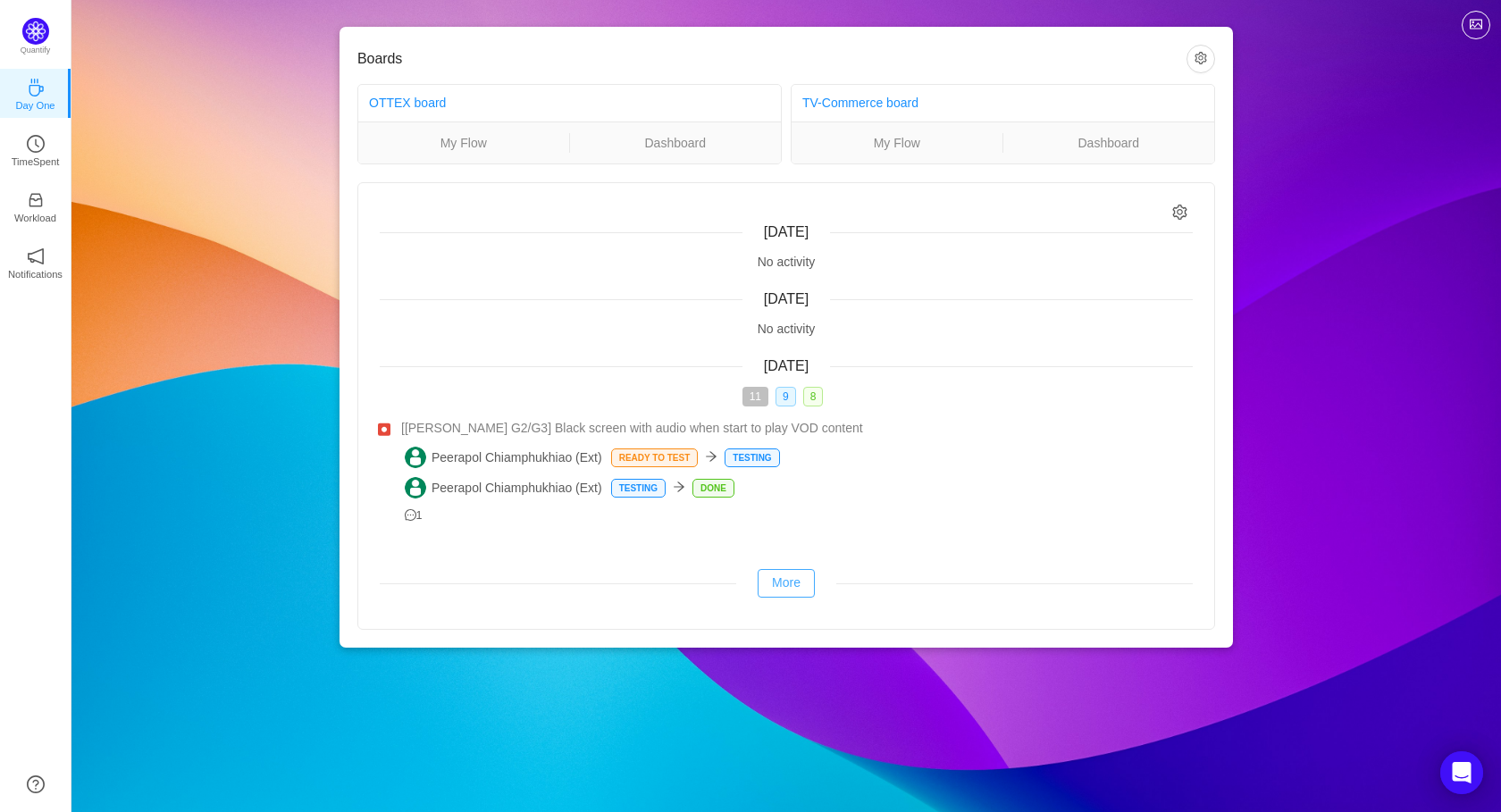
click at [782, 580] on button "More" at bounding box center [787, 583] width 57 height 28
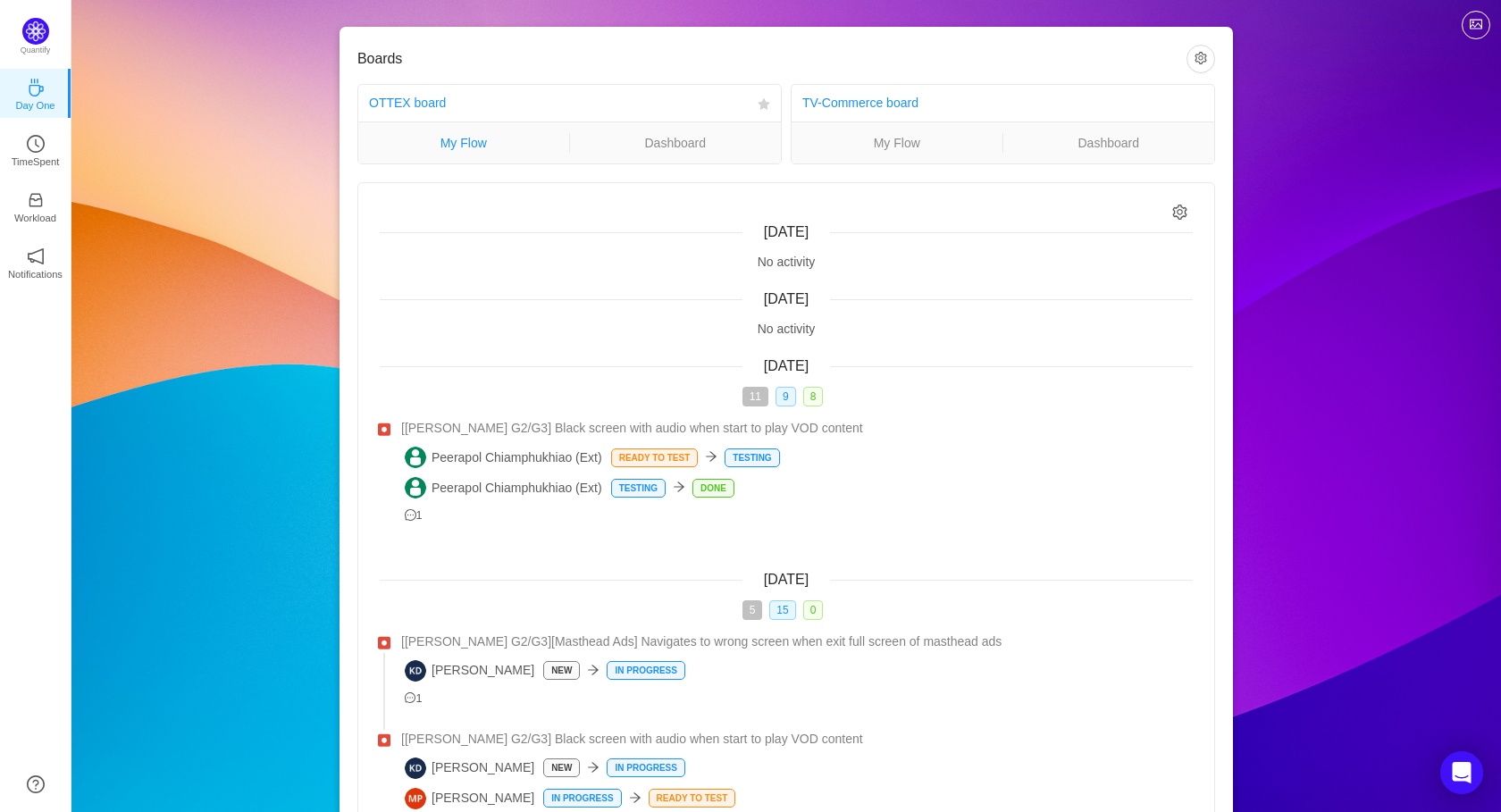
click at [479, 142] on link "My Flow" at bounding box center [464, 142] width 211 height 20
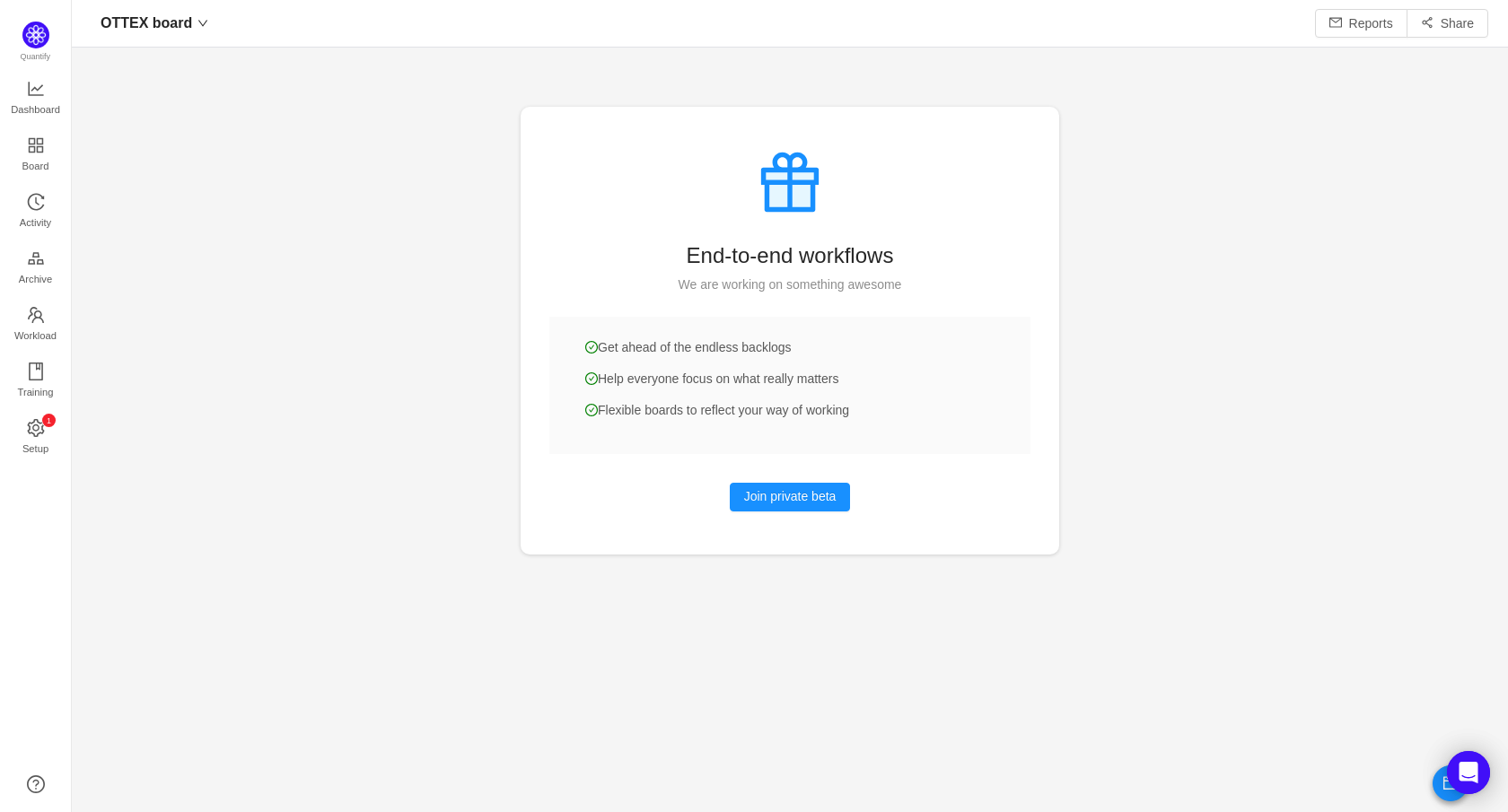
scroll to position [812, 1437]
click at [830, 501] on button "Join private beta" at bounding box center [790, 497] width 121 height 29
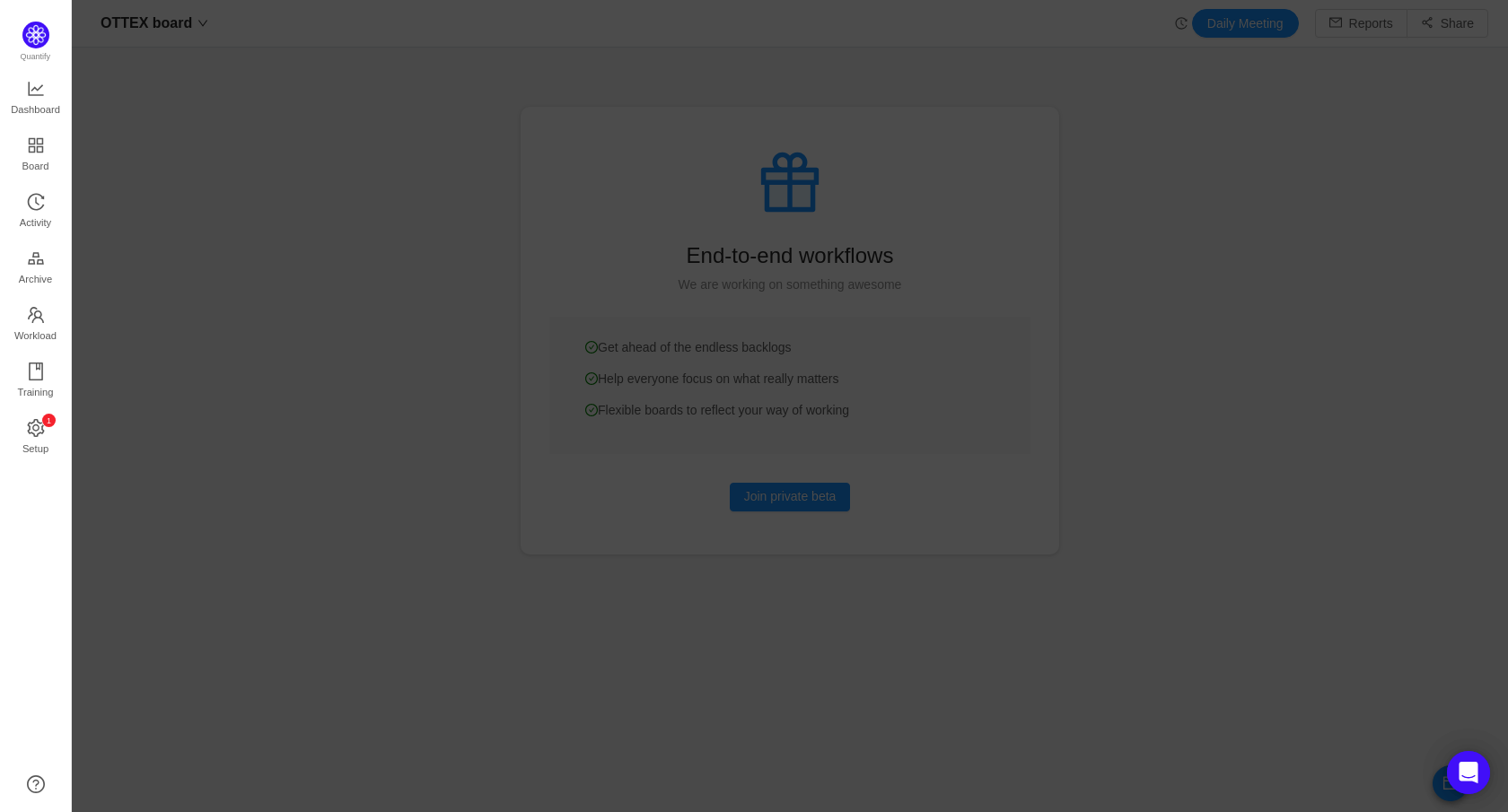
click at [1182, 253] on div at bounding box center [789, 406] width 1437 height 812
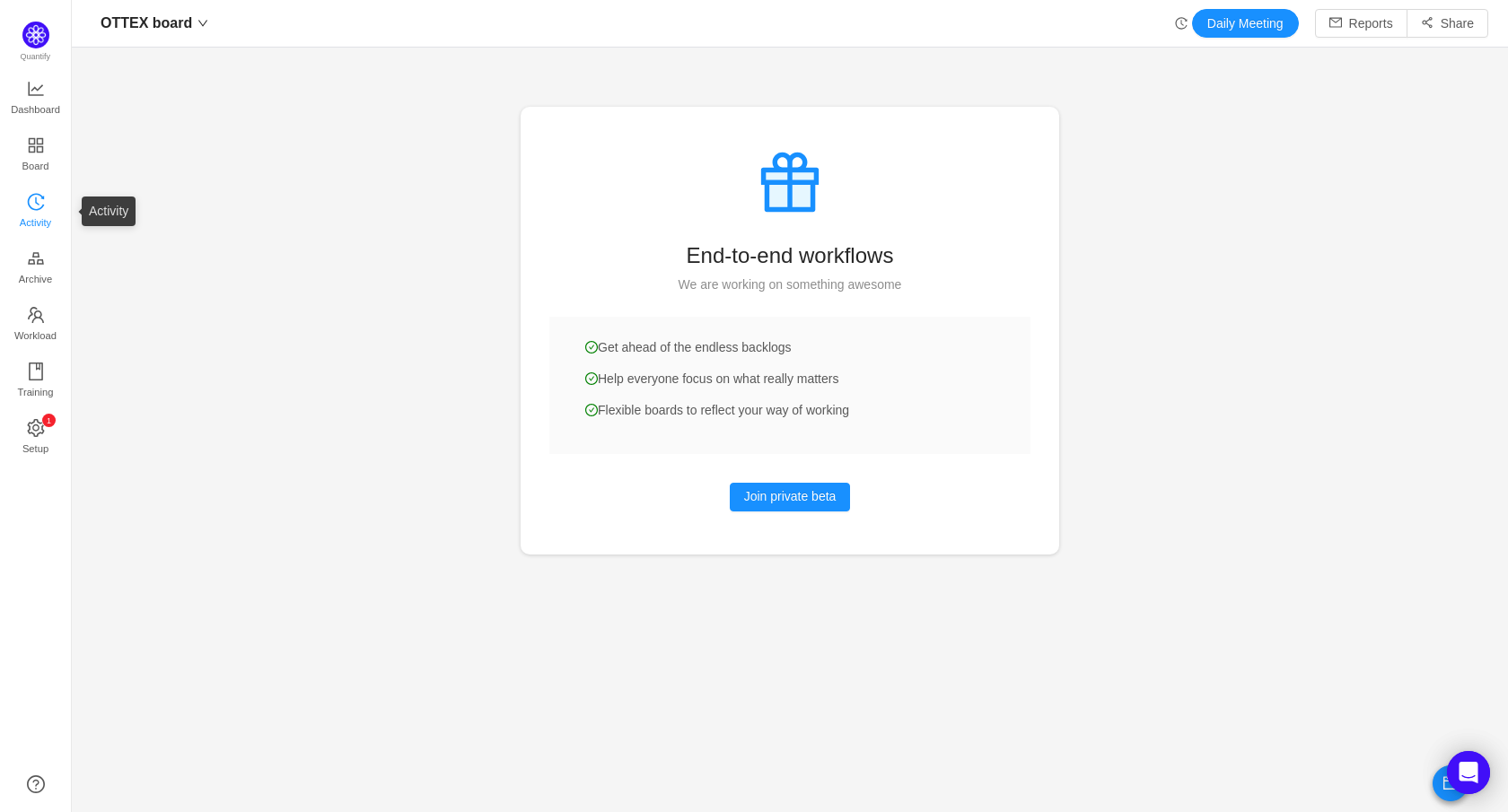
click at [28, 196] on icon "icon: history" at bounding box center [35, 201] width 18 height 18
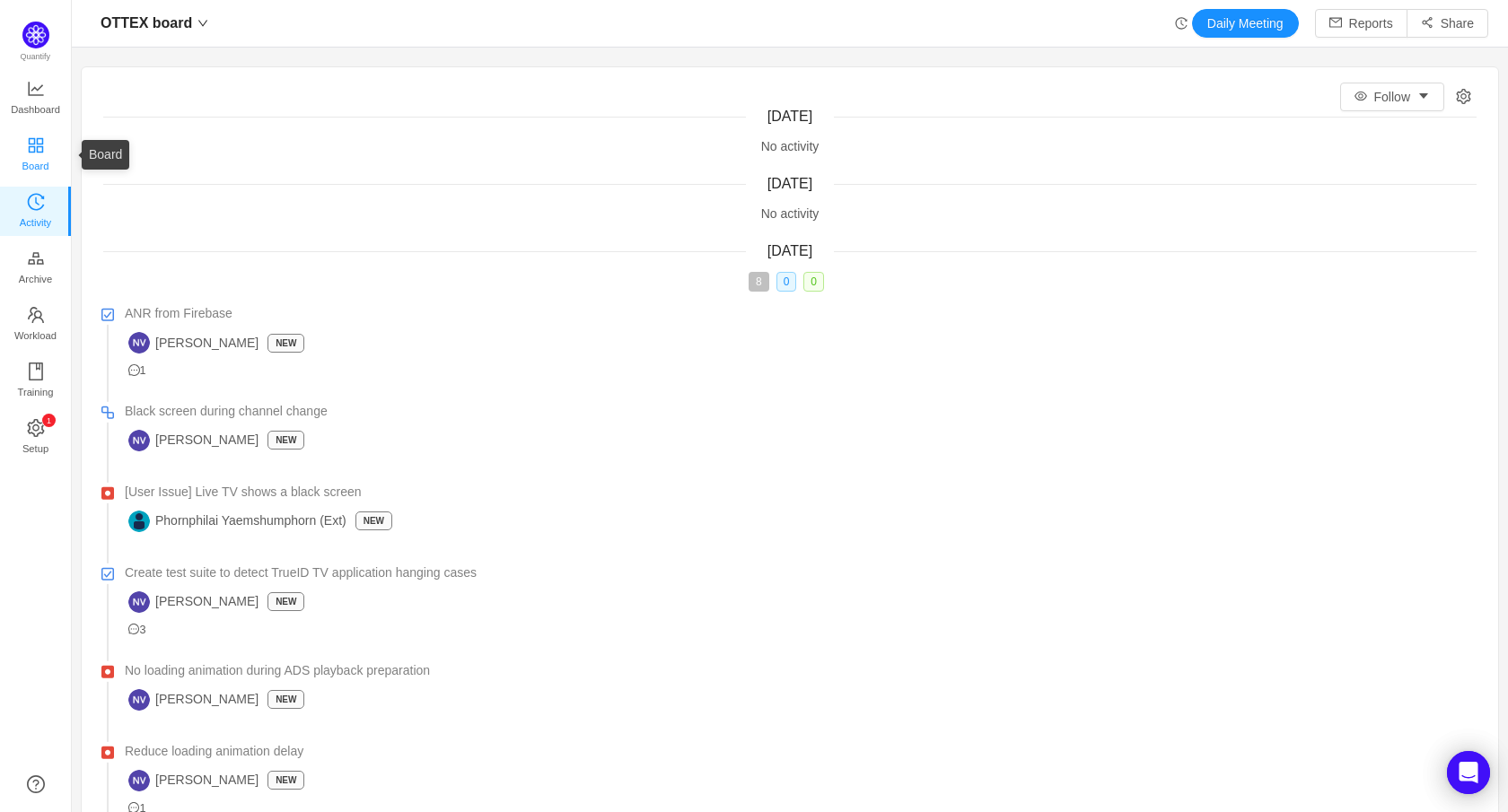
click at [31, 144] on icon "icon: appstore" at bounding box center [34, 144] width 14 height 14
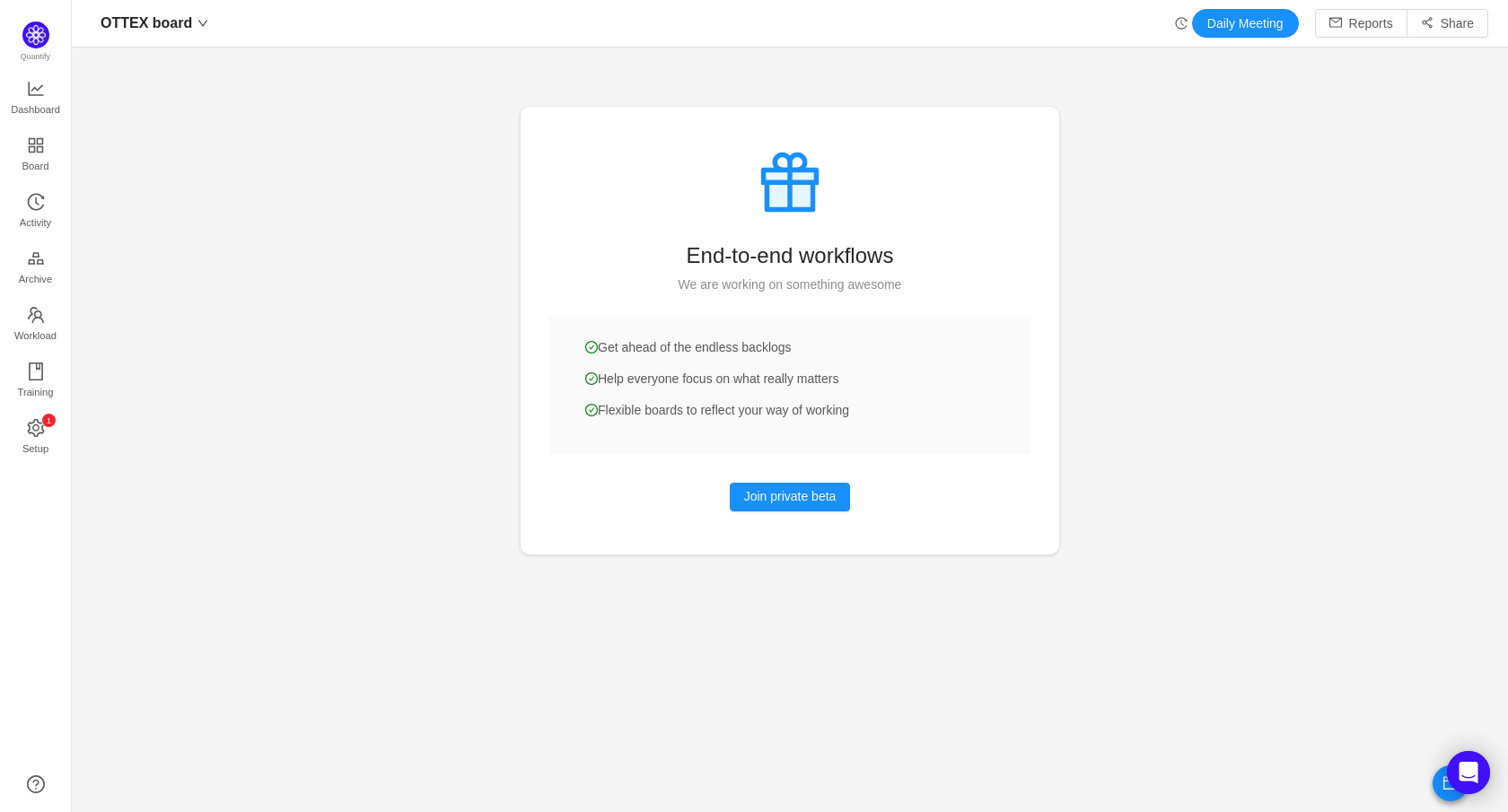
click at [36, 129] on ul "Dashboard Board Activity Archive Workload Training 0 1 2 3 4 5 6 7 8 9 0 1 2 3 …" at bounding box center [35, 269] width 71 height 399
click at [38, 103] on span "Dashboard" at bounding box center [35, 110] width 50 height 36
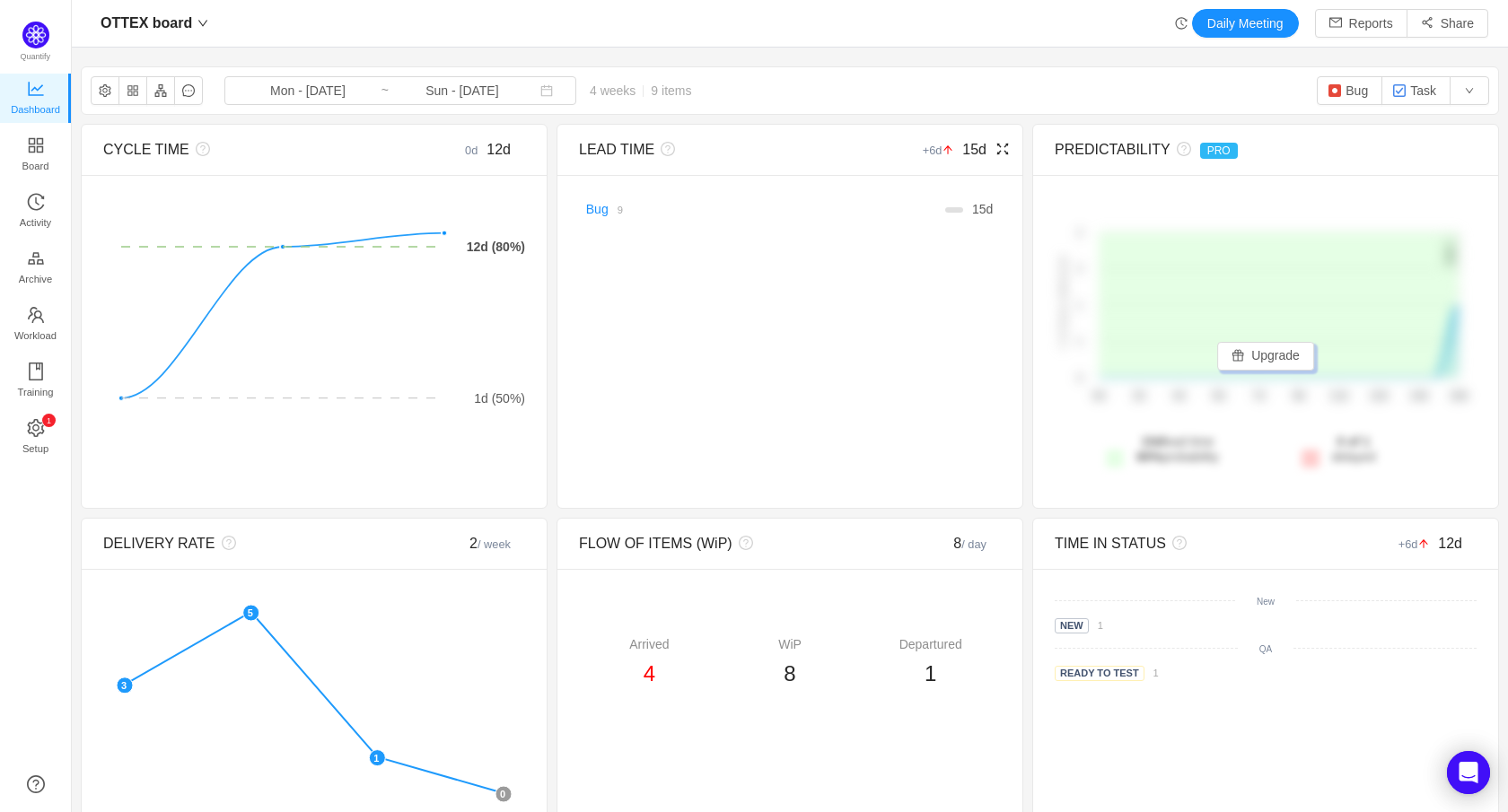
scroll to position [381, 0]
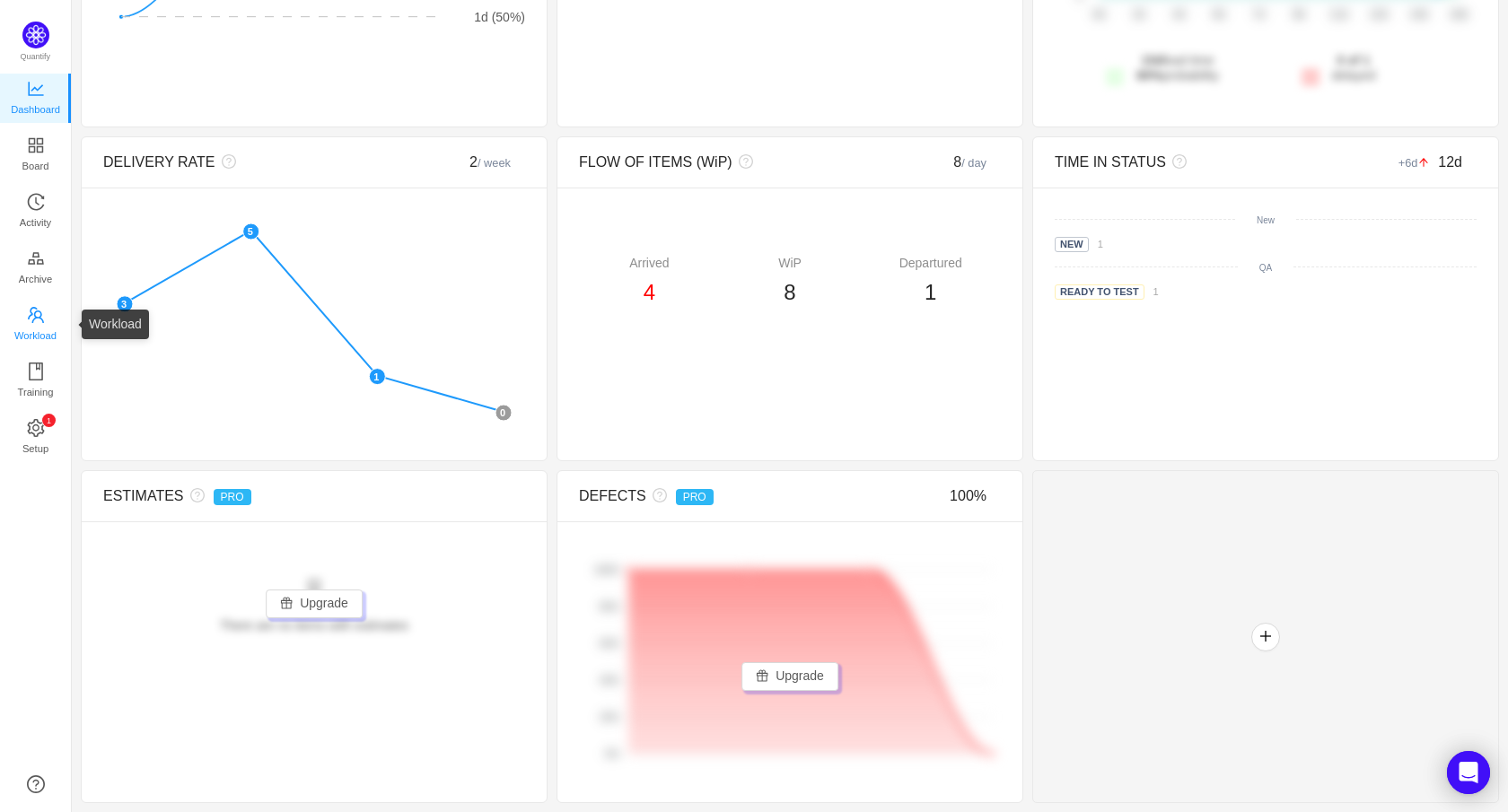
click at [50, 329] on span "Workload" at bounding box center [35, 335] width 42 height 36
